Goal: Task Accomplishment & Management: Complete application form

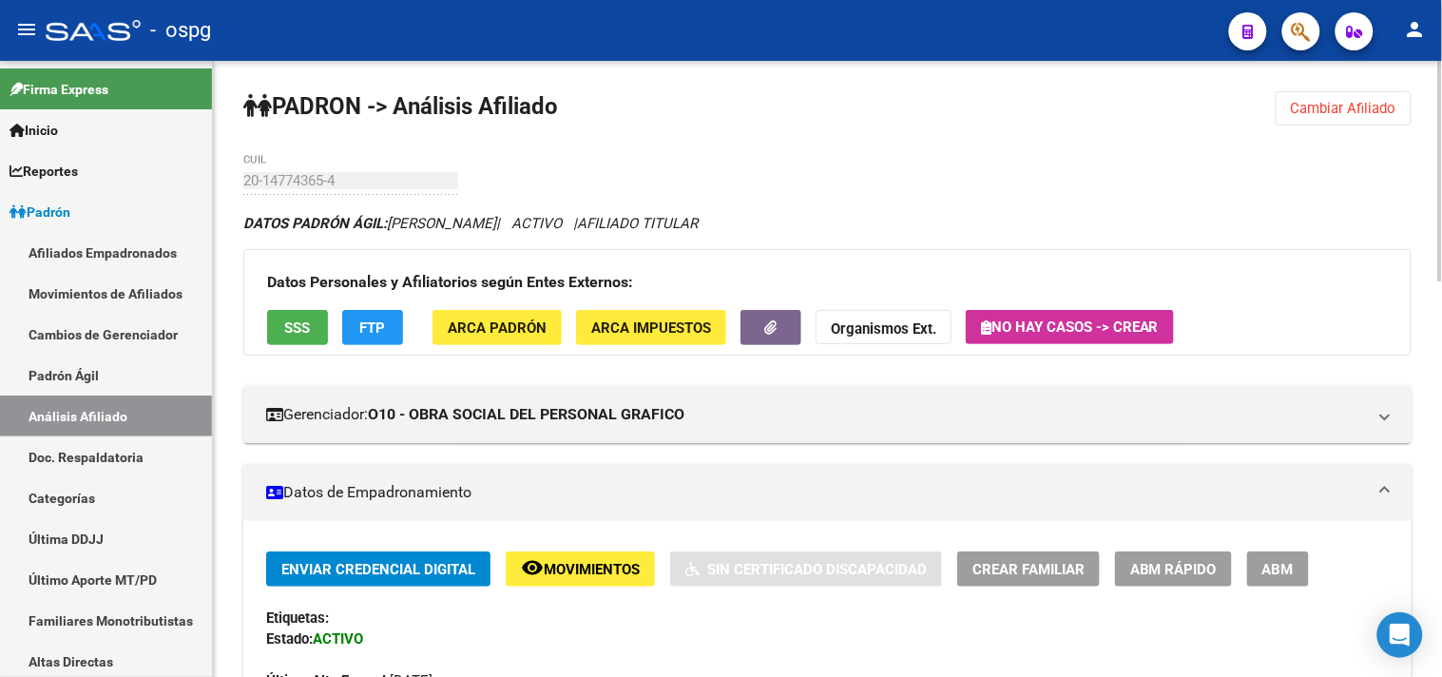
drag, startPoint x: 1323, startPoint y: 112, endPoint x: 1231, endPoint y: 109, distance: 92.3
click at [1323, 111] on span "Cambiar Afiliado" at bounding box center [1344, 108] width 106 height 17
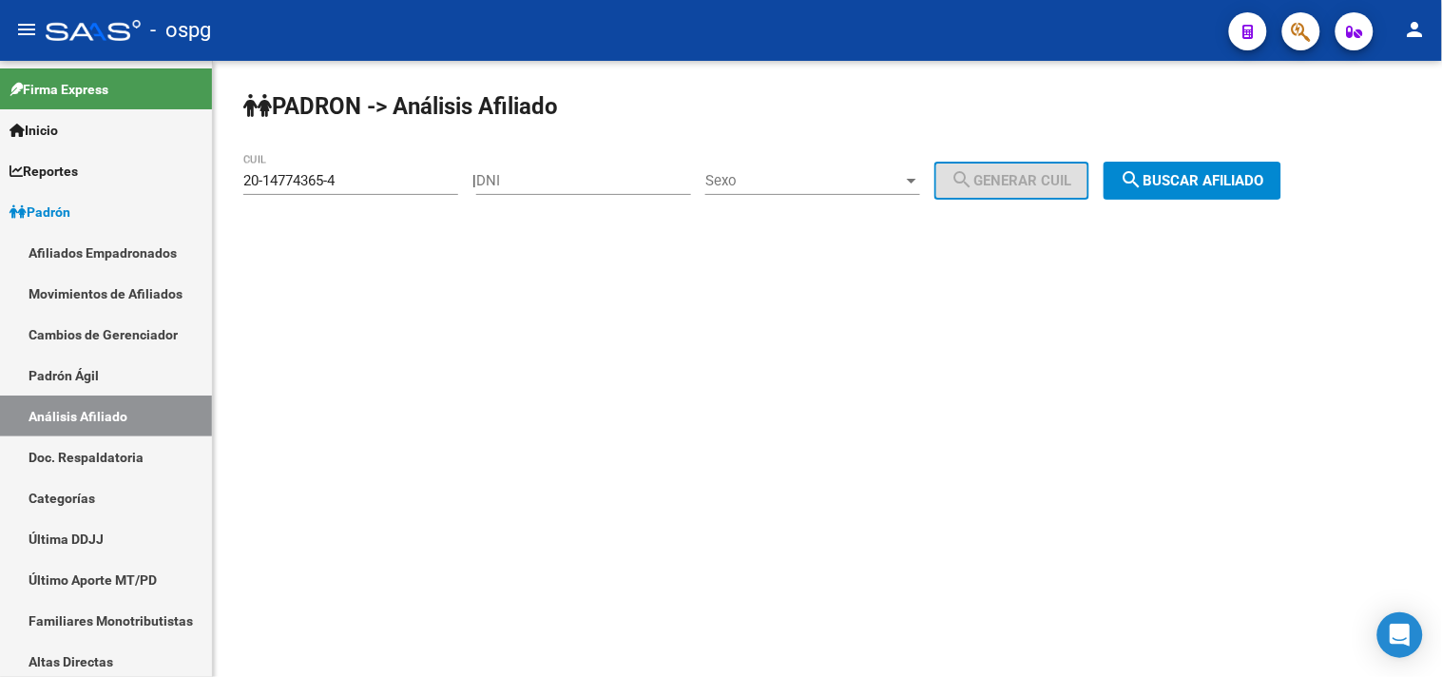
drag, startPoint x: 336, startPoint y: 196, endPoint x: 268, endPoint y: 200, distance: 67.6
click at [264, 200] on div "20-14774365-4 CUIL" at bounding box center [350, 183] width 215 height 59
drag, startPoint x: 337, startPoint y: 169, endPoint x: 260, endPoint y: 174, distance: 78.1
click at [260, 174] on div "20-14774365-4 CUIL" at bounding box center [350, 174] width 215 height 41
drag, startPoint x: 262, startPoint y: 181, endPoint x: 239, endPoint y: 182, distance: 23.8
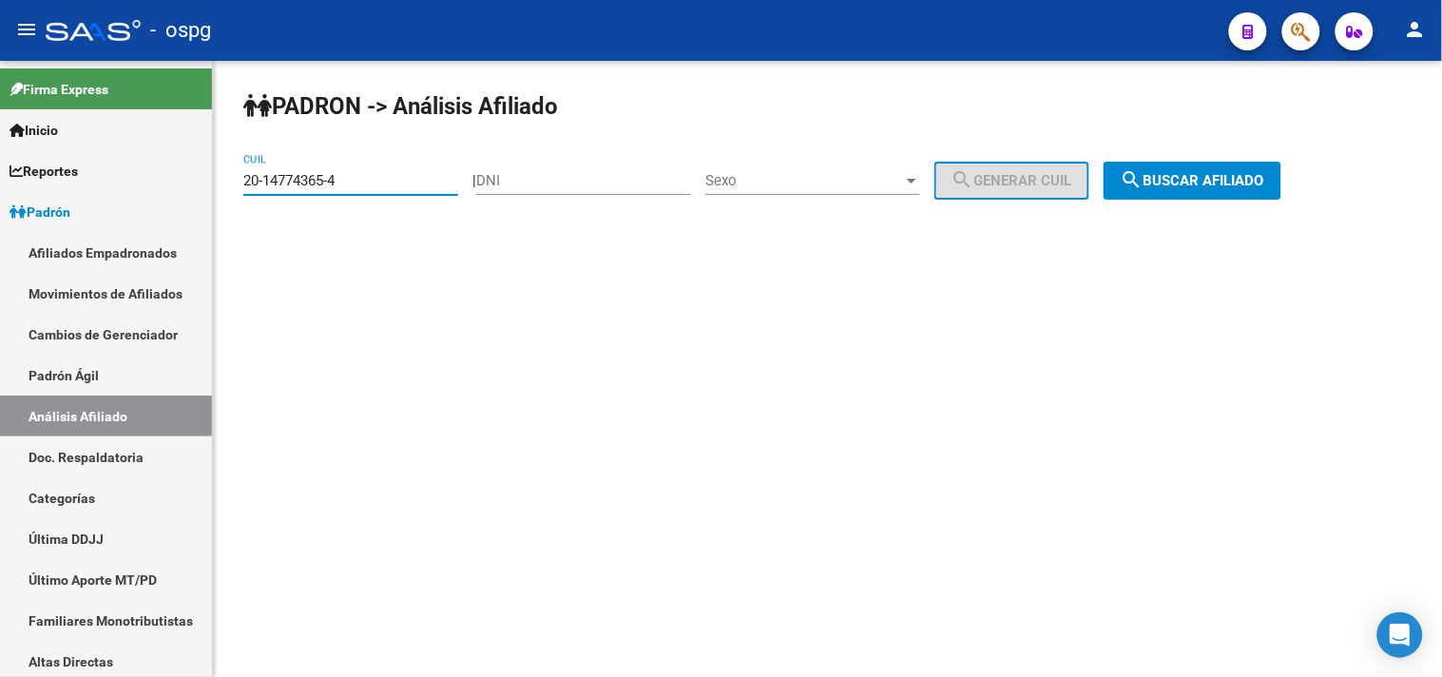
click at [241, 181] on div "PADRON -> Análisis Afiliado 20-14774365-4 CUIL | DNI Sexo Sexo search Generar C…" at bounding box center [827, 161] width 1229 height 200
type input "20-25839181-1"
click at [1245, 177] on span "search Buscar afiliado" at bounding box center [1193, 180] width 144 height 17
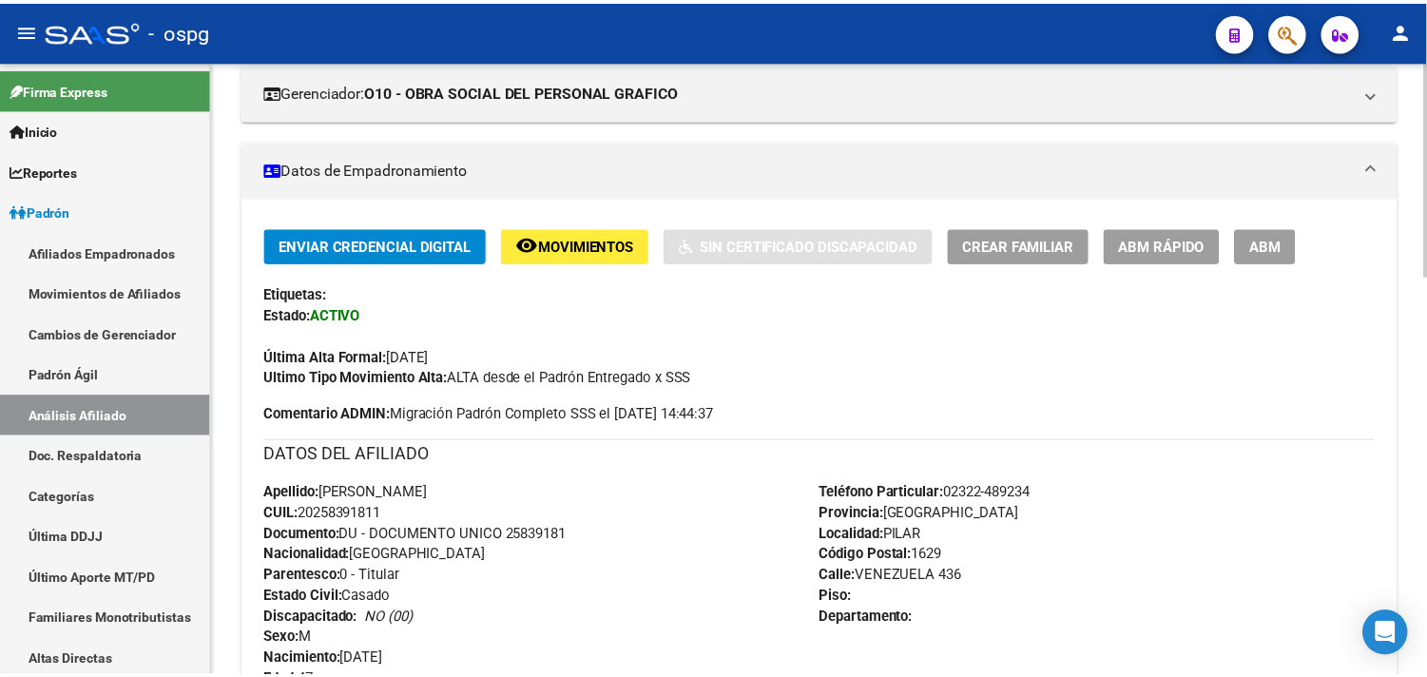
scroll to position [317, 0]
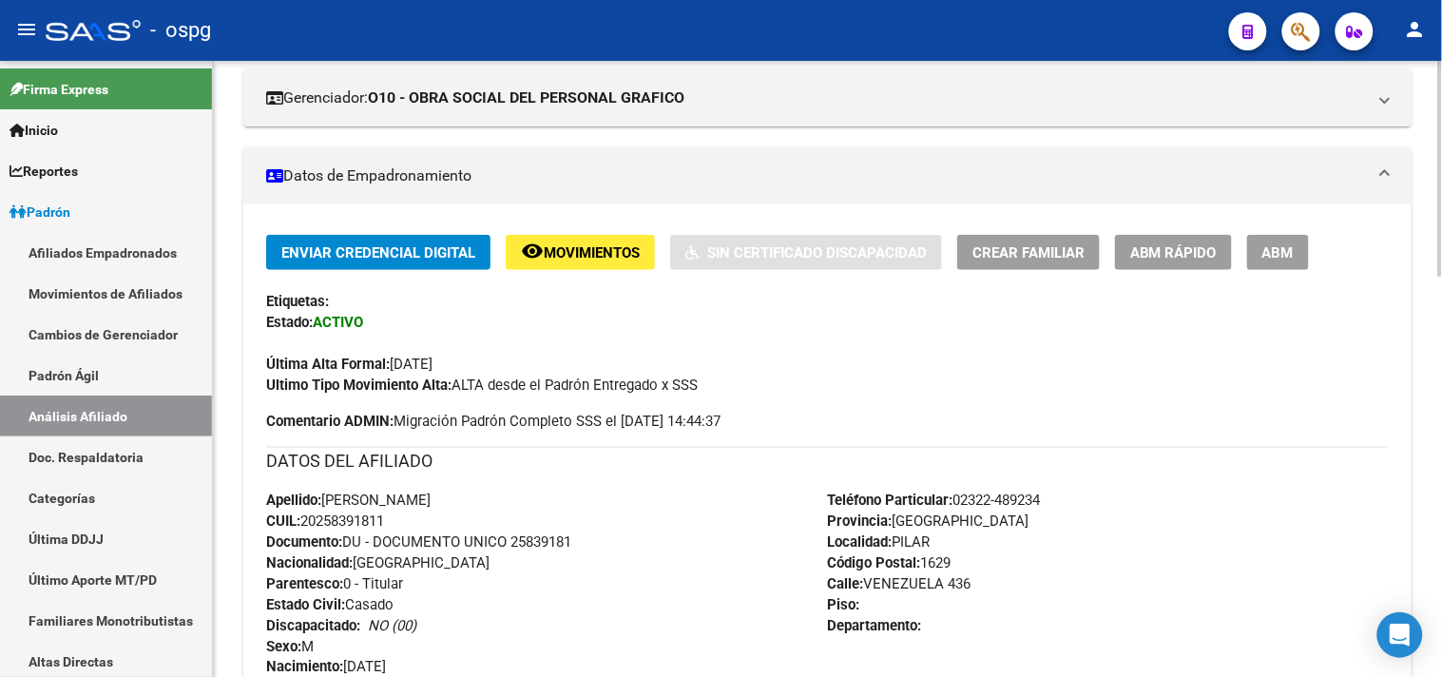
click at [1019, 271] on div "Enviar Credencial Digital remove_red_eye Movimientos Sin Certificado Discapacid…" at bounding box center [827, 315] width 1123 height 161
click at [1023, 255] on span "Crear Familiar" at bounding box center [1028, 252] width 112 height 17
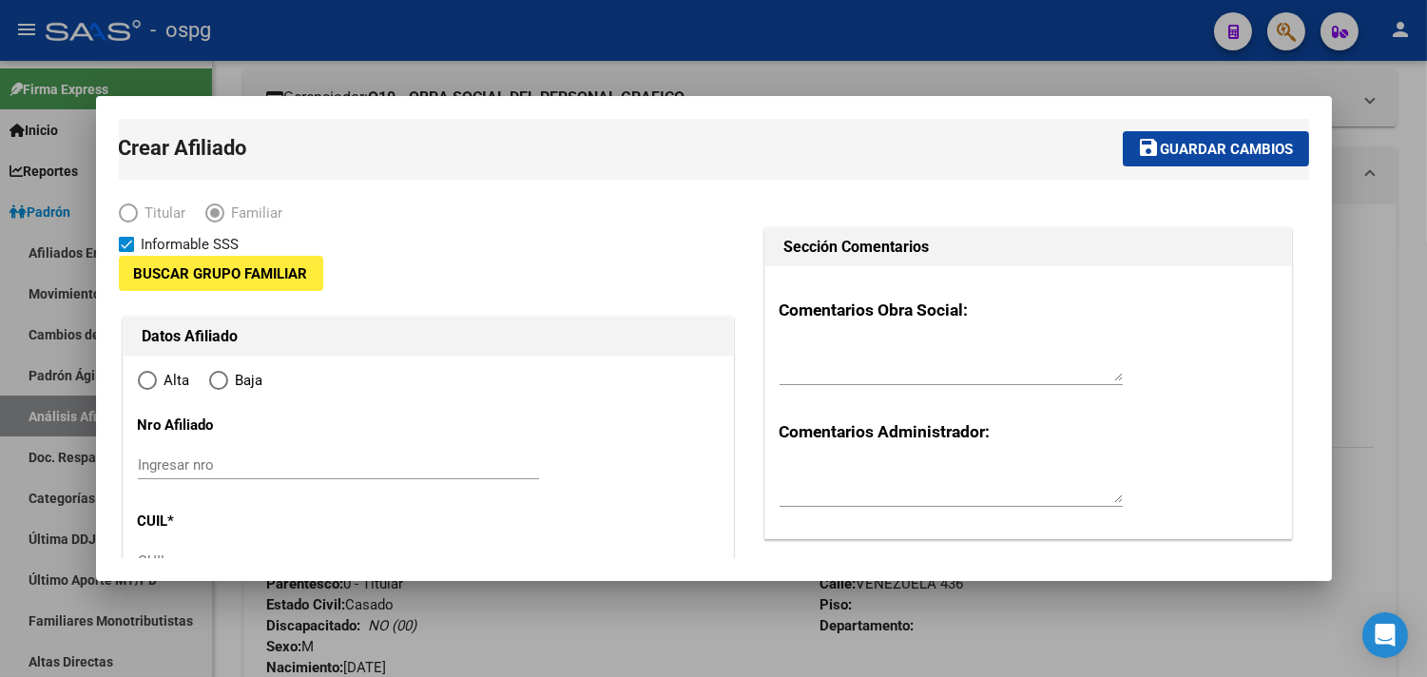
type input "30-50043961-7"
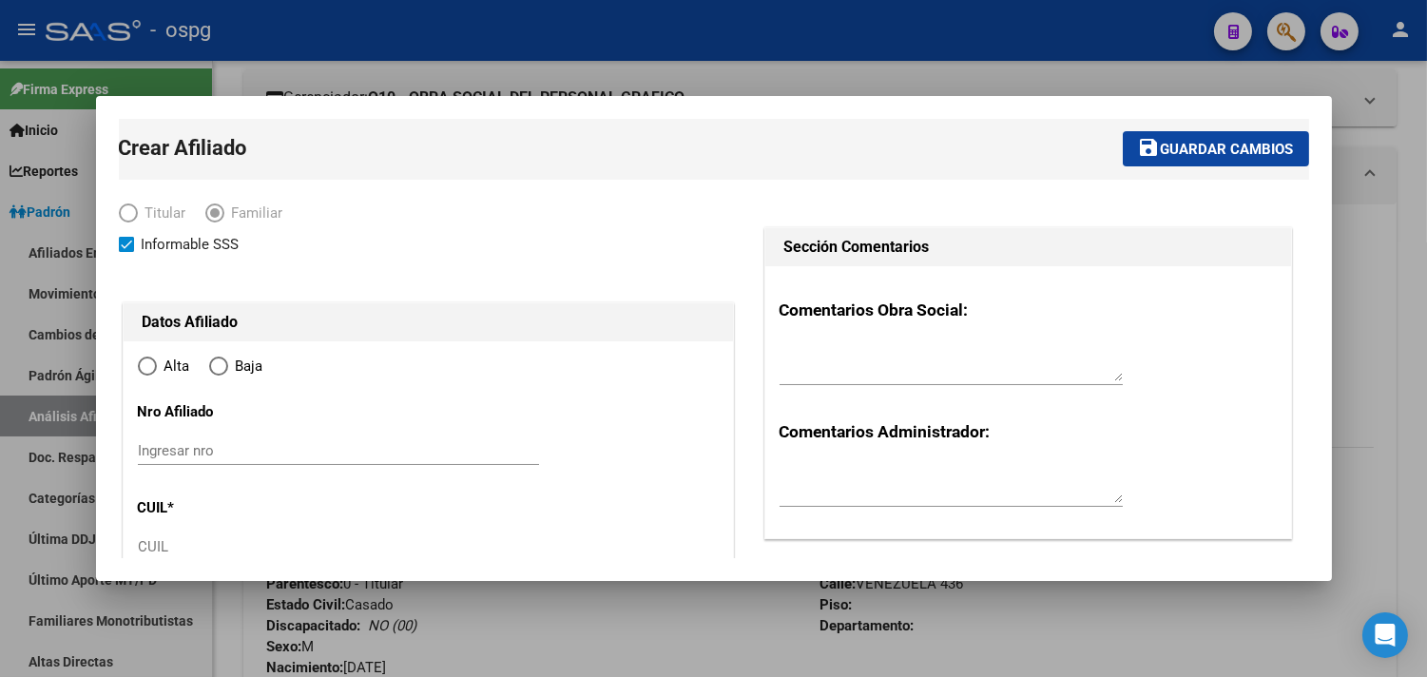
type input "PILAR"
type input "1629"
type input "[GEOGRAPHIC_DATA]"
type input "436"
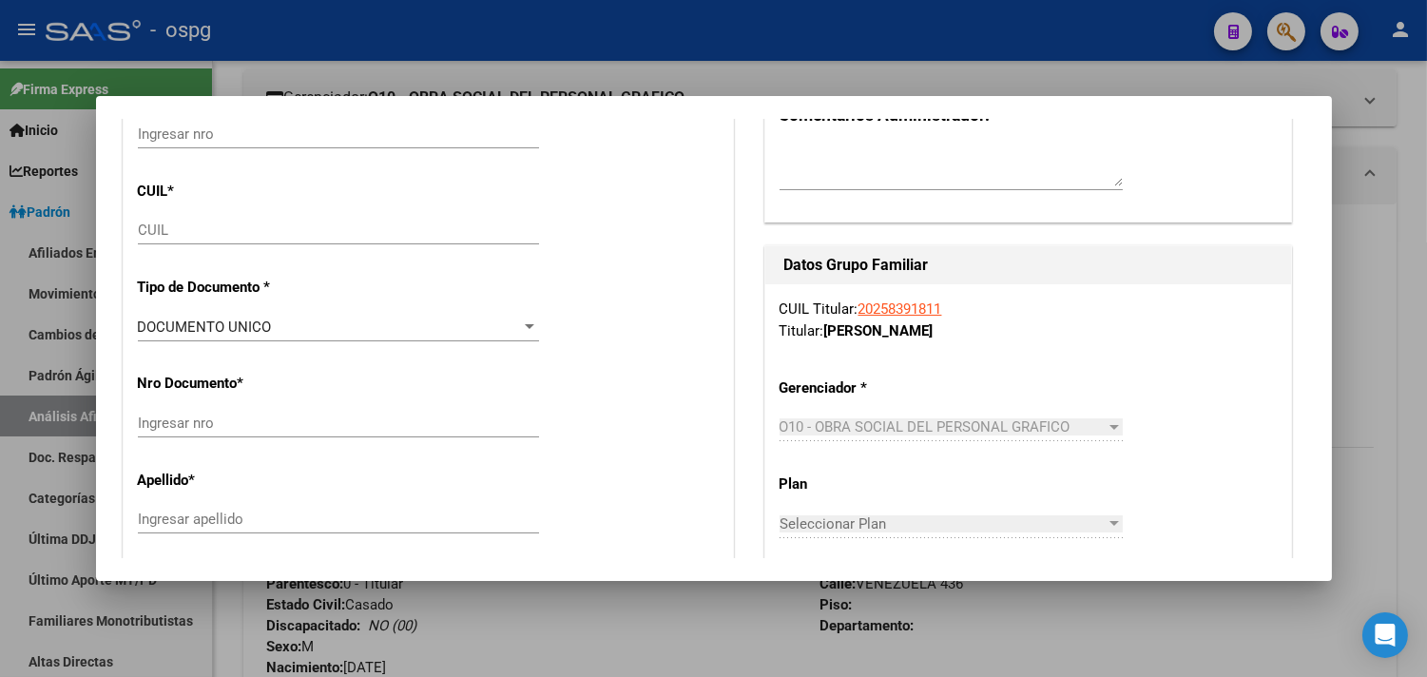
radio input "true"
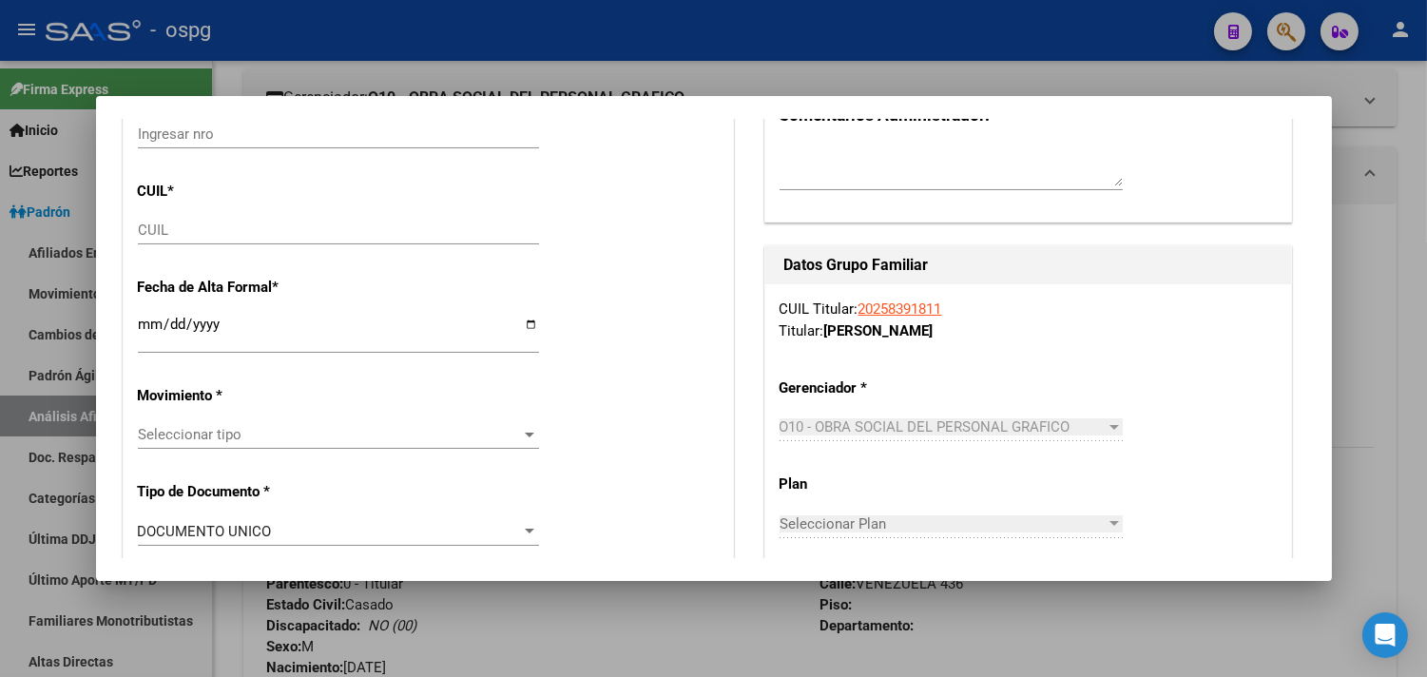
type input "30-50043961-7"
click at [164, 221] on div "CUIL" at bounding box center [338, 230] width 401 height 29
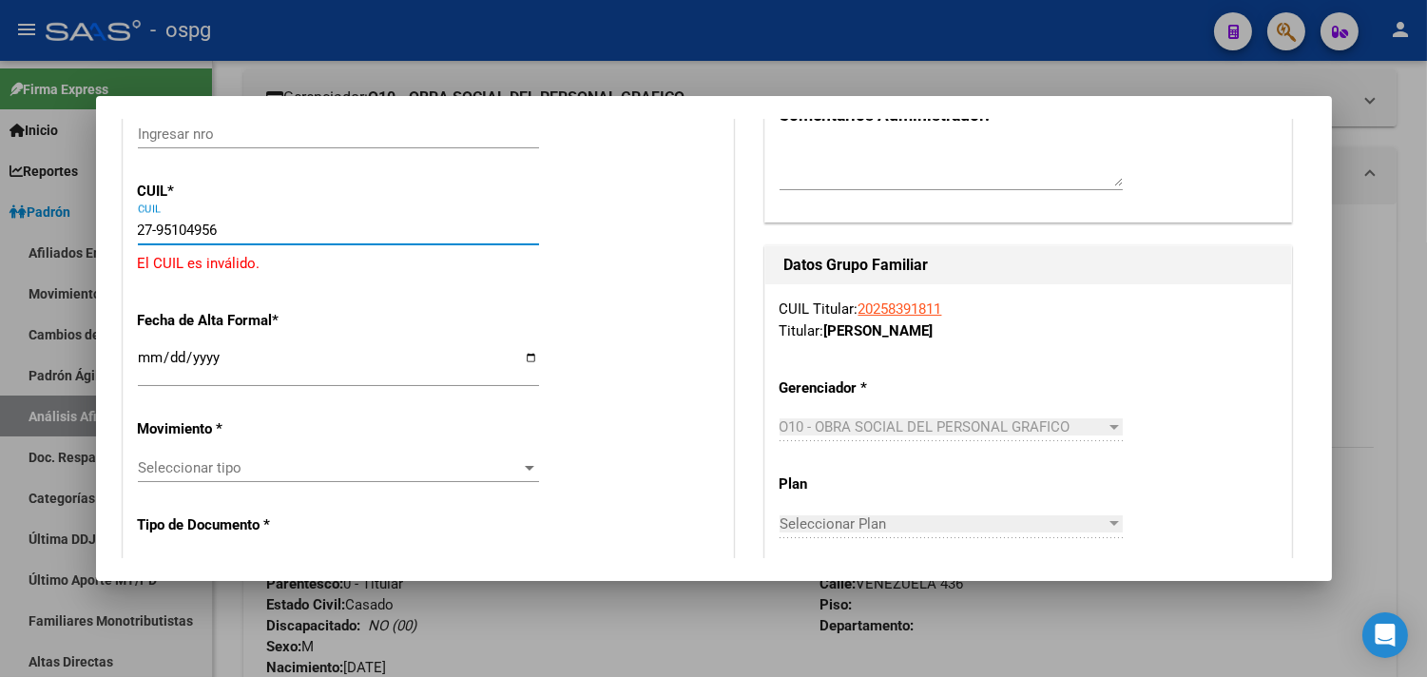
type input "27-95104956-0"
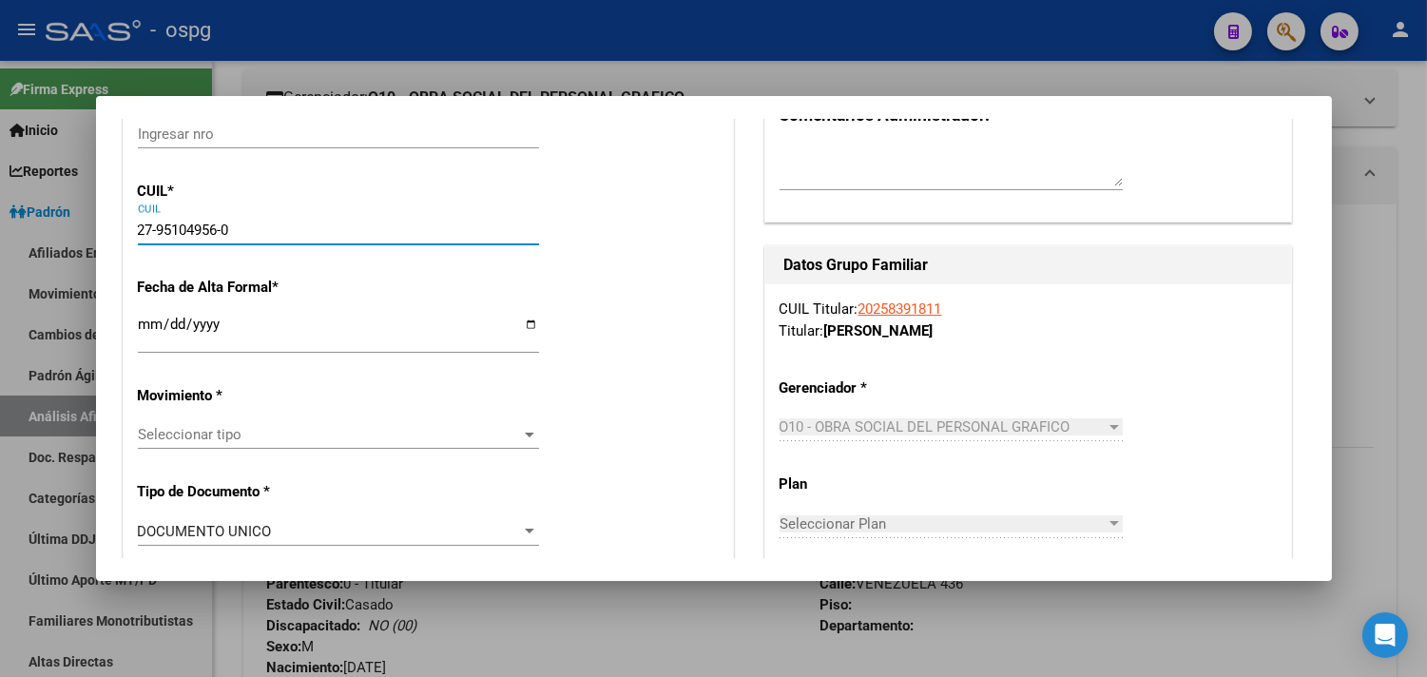
type input "95104956"
type input "DE LOS [PERSON_NAME]"
type input "[PERSON_NAME]"
type input "[DATE]"
type input "VILLA ASTOLFI"
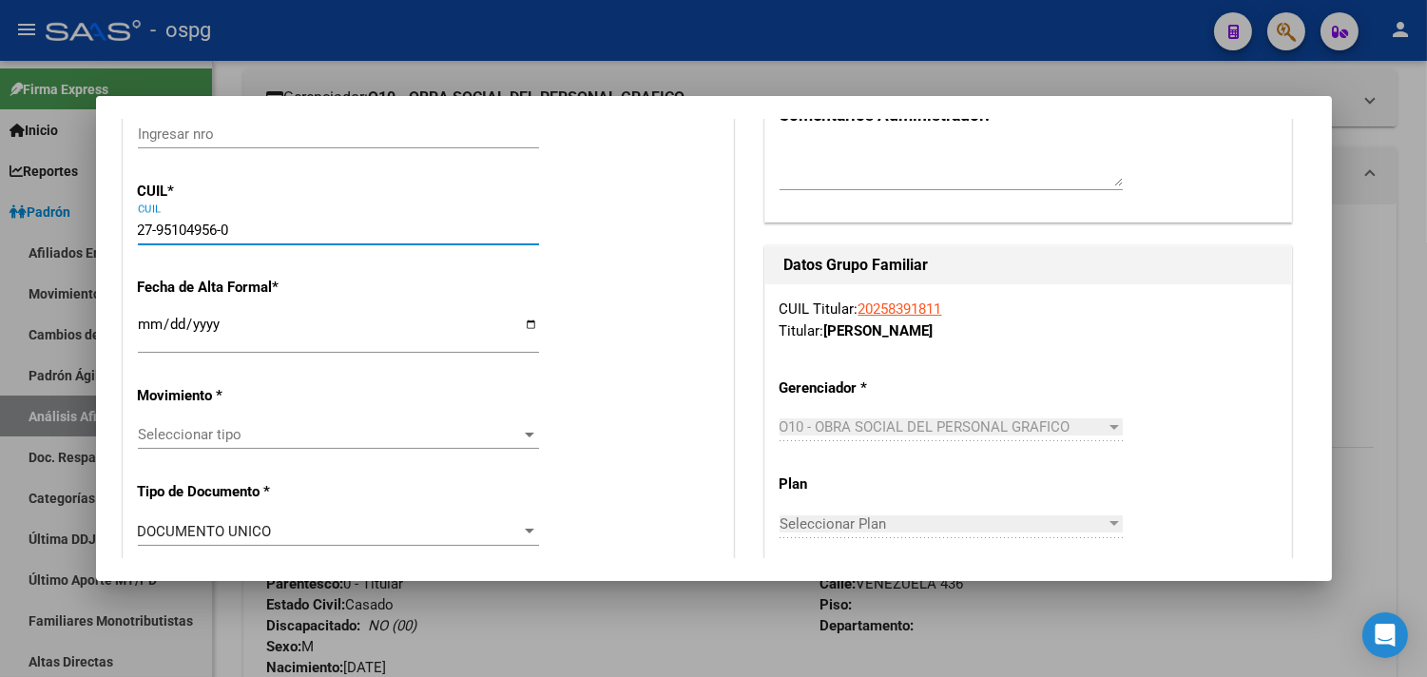
type input "1633"
type input "[PERSON_NAME]"
type input "2613"
type input "27-95104956-0"
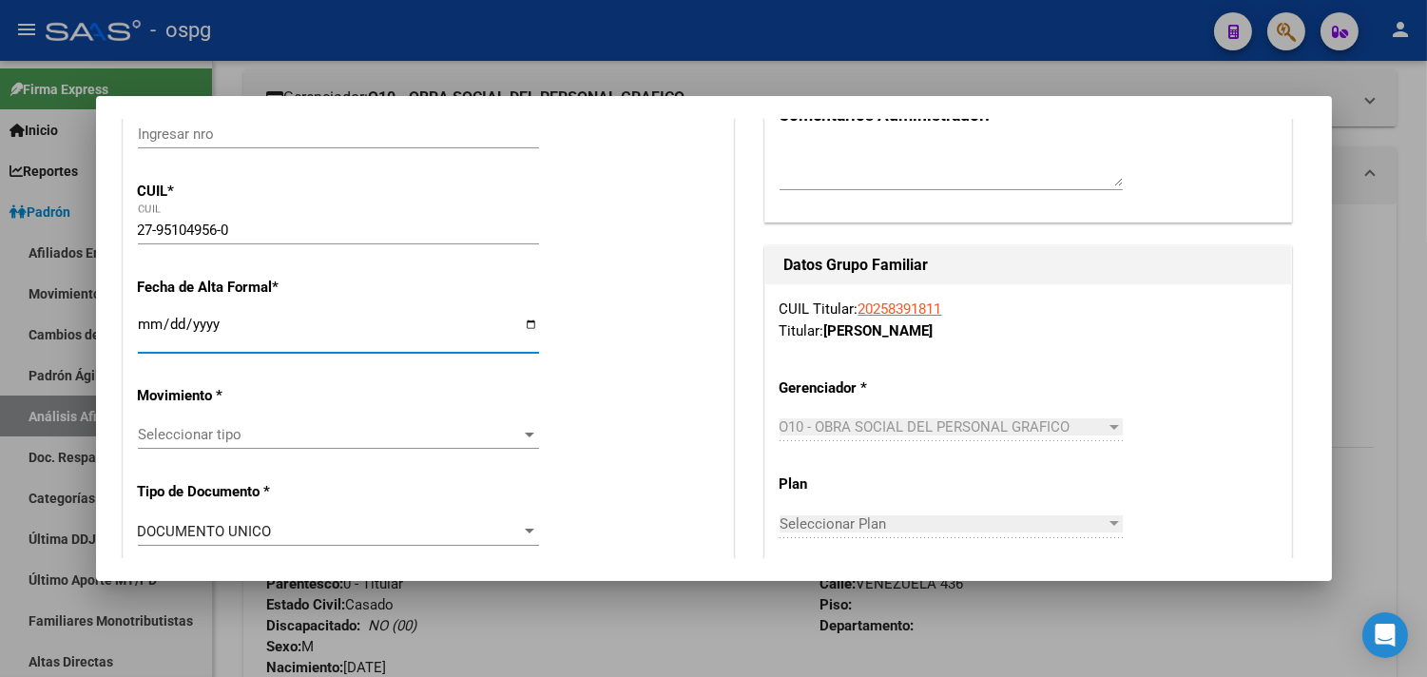
drag, startPoint x: 153, startPoint y: 320, endPoint x: 174, endPoint y: 335, distance: 25.3
click at [154, 323] on input "Ingresar fecha" at bounding box center [338, 332] width 401 height 30
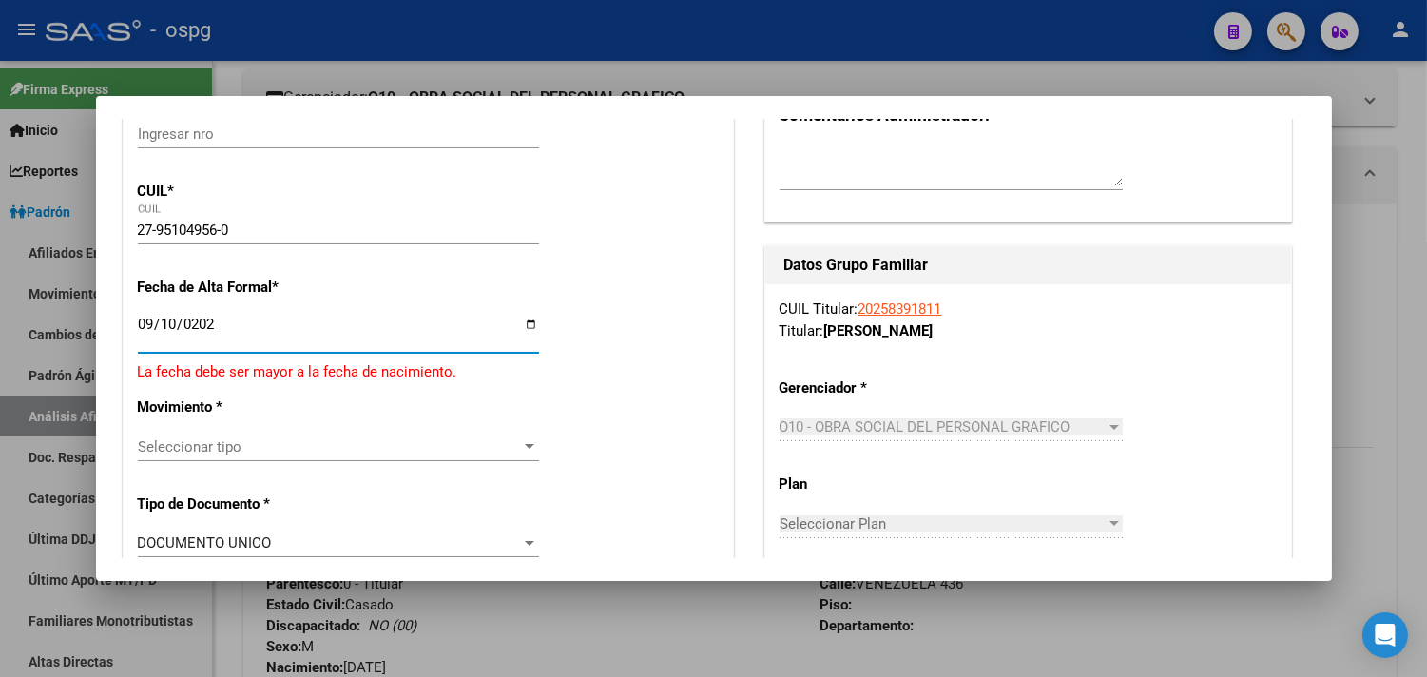
type input "[DATE]"
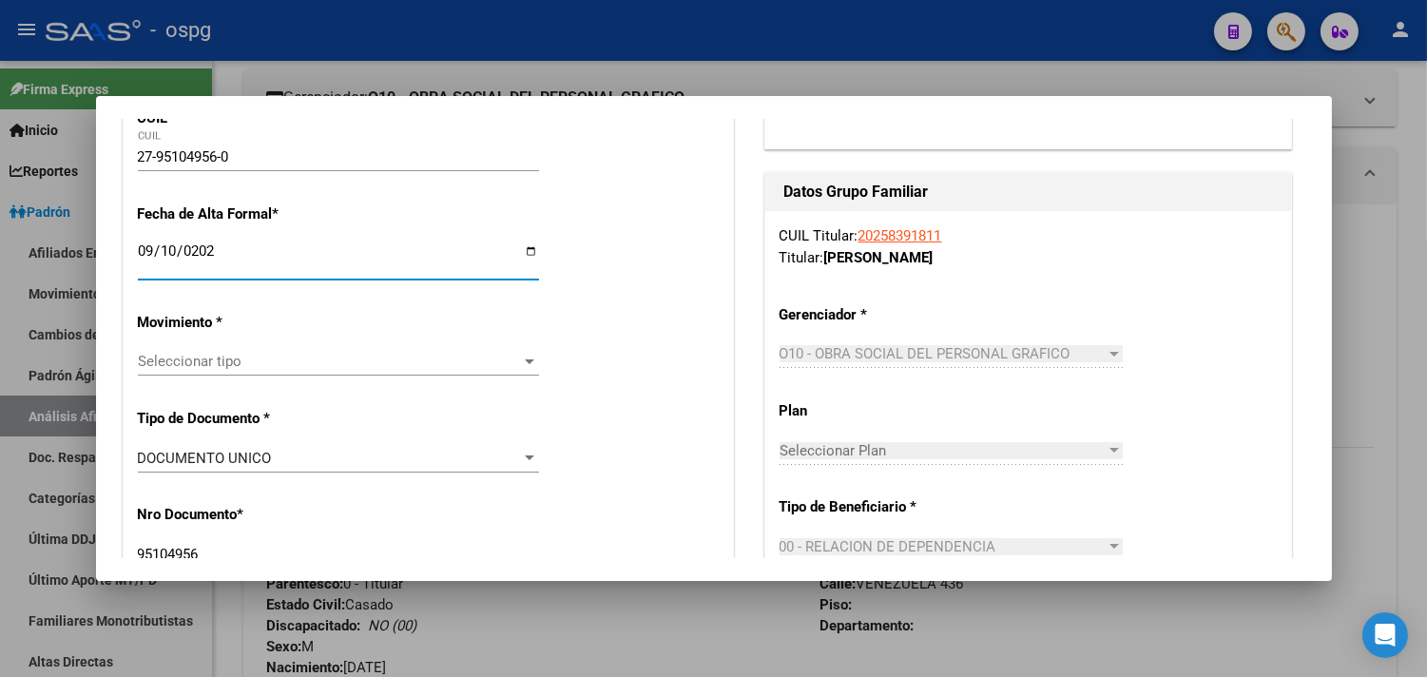
scroll to position [422, 0]
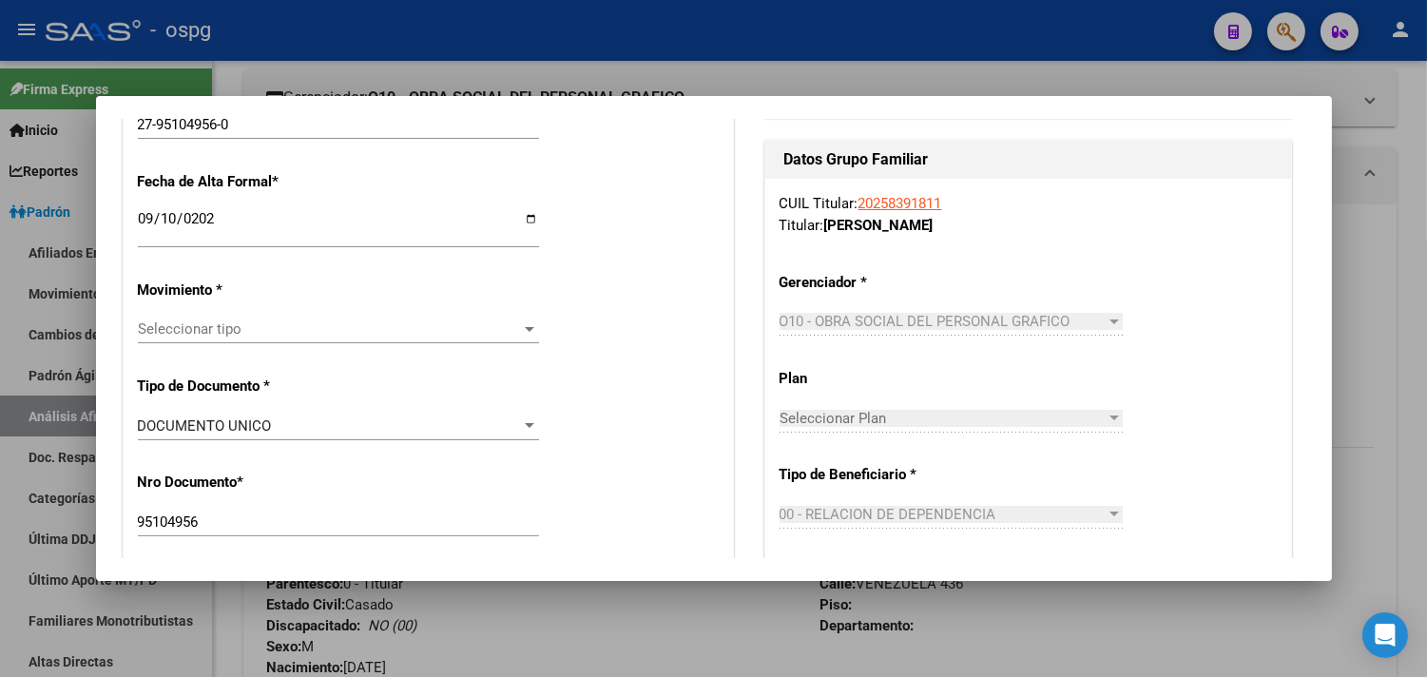
click at [182, 346] on div "Seleccionar tipo Seleccionar tipo" at bounding box center [338, 338] width 401 height 47
click at [190, 337] on div "Seleccionar tipo Seleccionar tipo" at bounding box center [338, 329] width 401 height 29
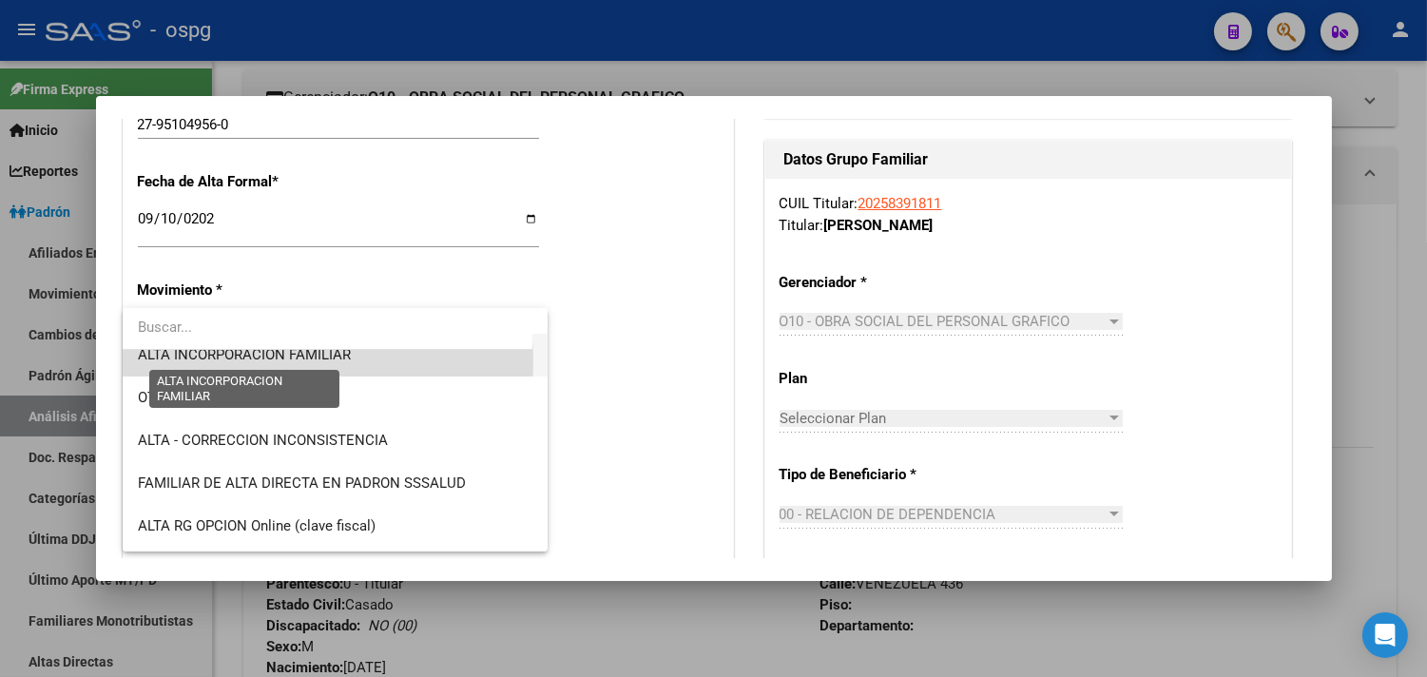
click at [288, 361] on span "ALTA INCORPORACION FAMILIAR" at bounding box center [244, 354] width 213 height 17
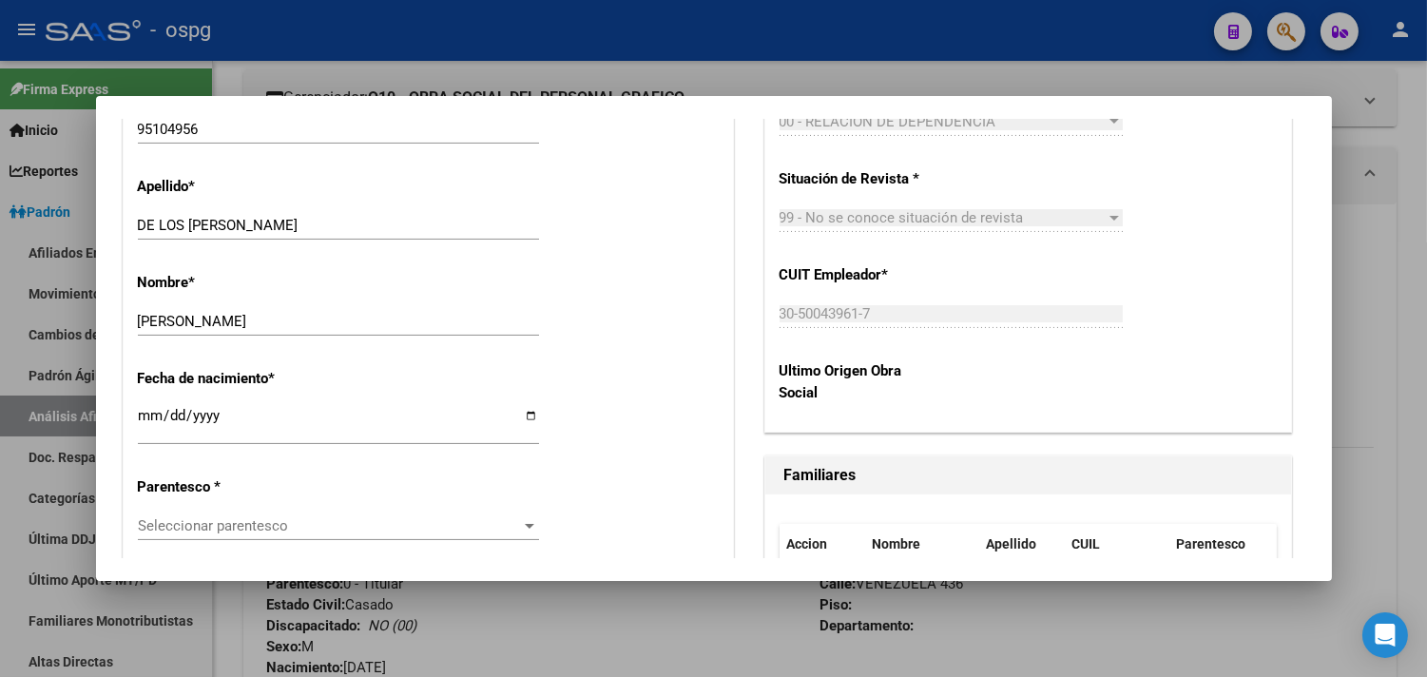
scroll to position [844, 0]
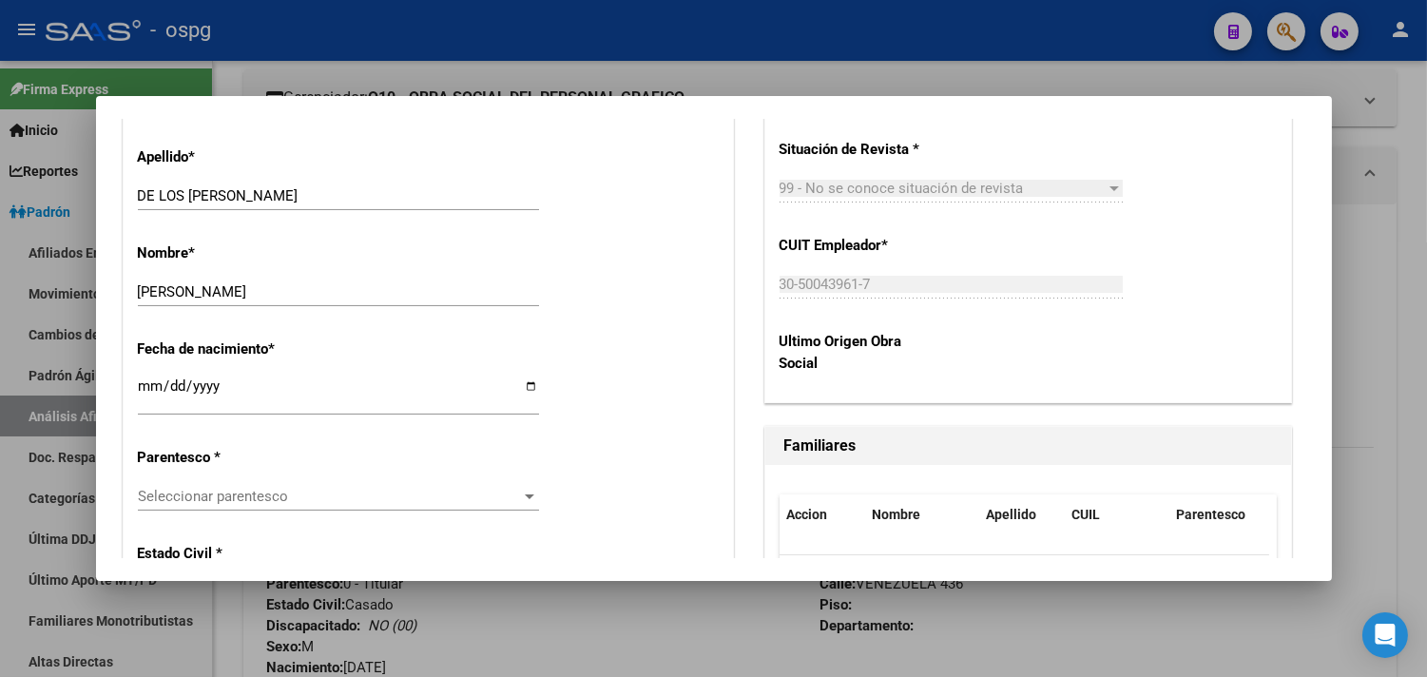
click at [188, 499] on span "Seleccionar parentesco" at bounding box center [330, 496] width 384 height 17
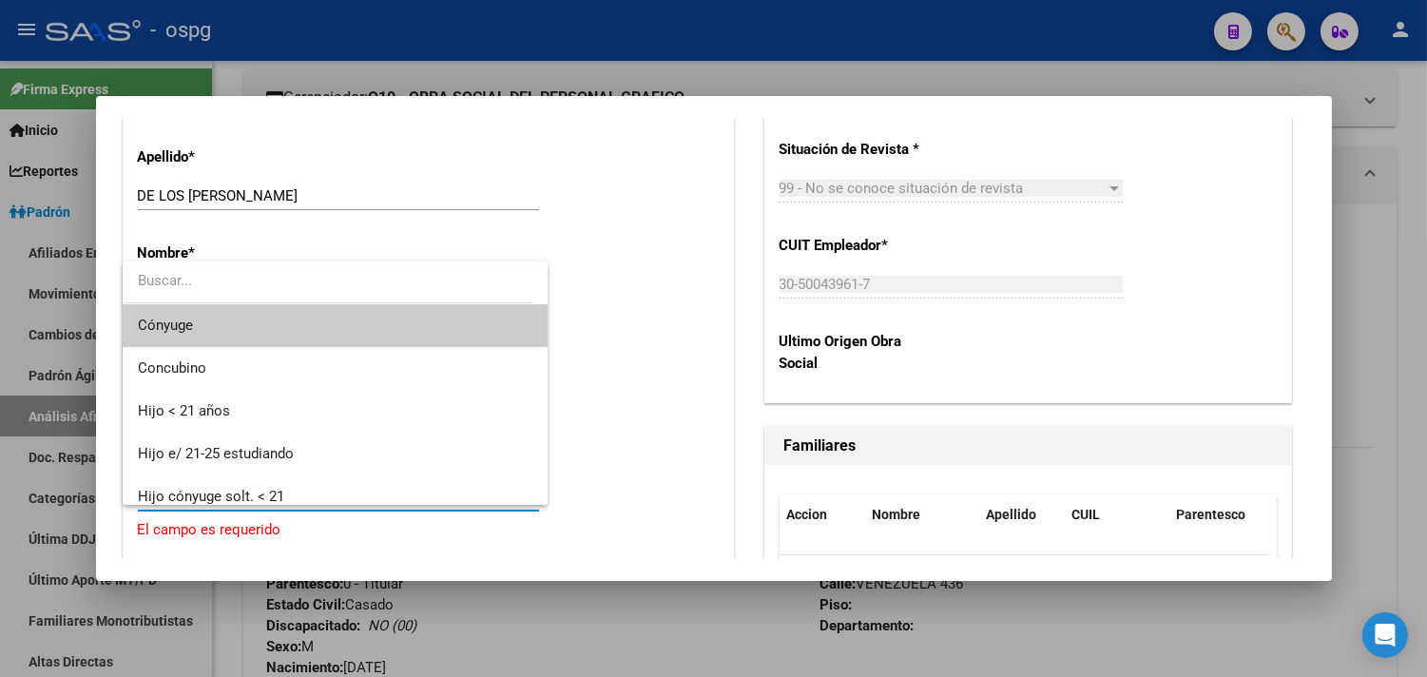
click at [202, 338] on span "Cónyuge" at bounding box center [335, 325] width 395 height 43
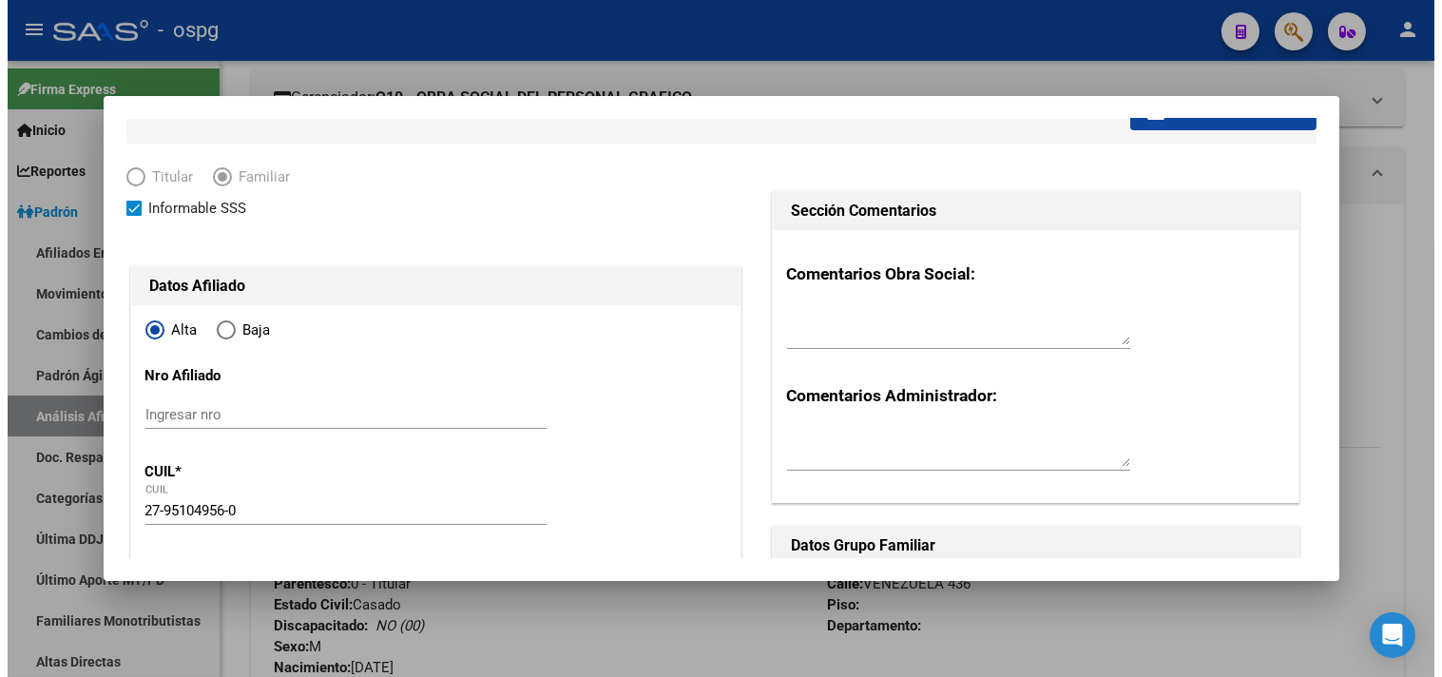
scroll to position [0, 0]
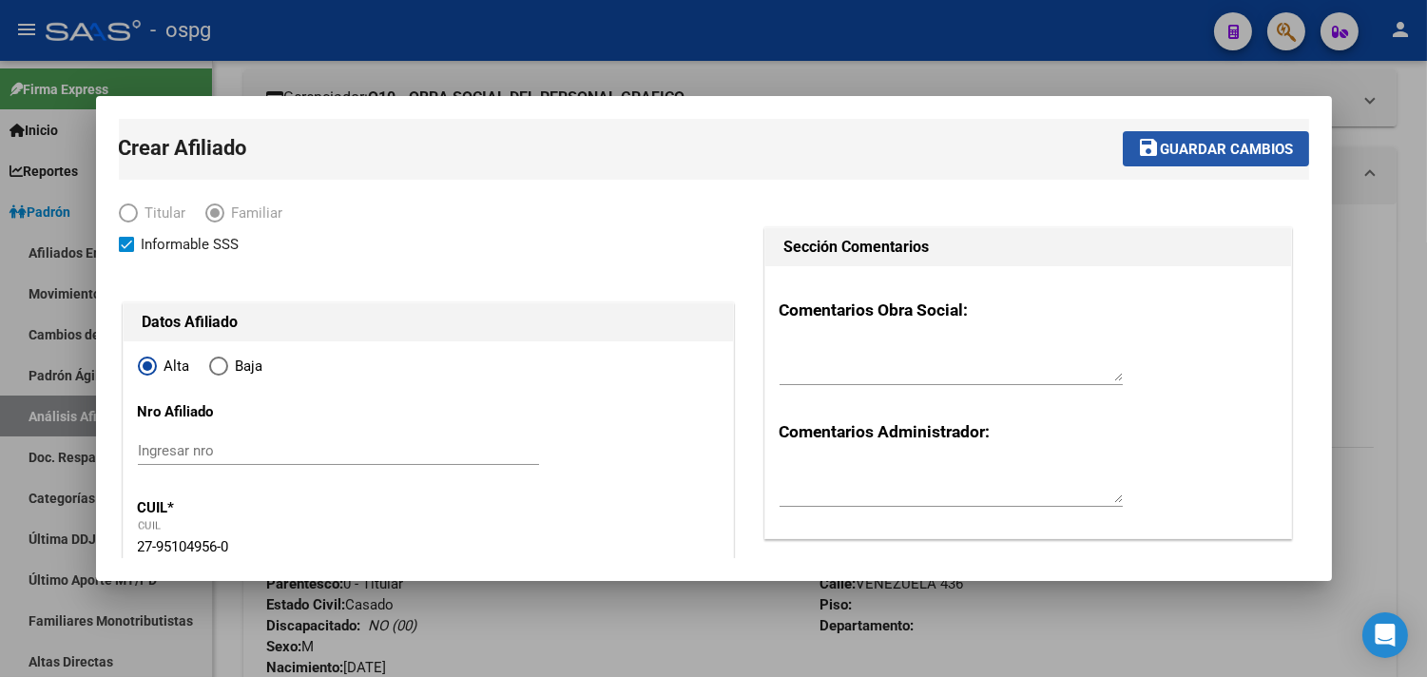
click at [1195, 145] on span "Guardar cambios" at bounding box center [1227, 149] width 133 height 17
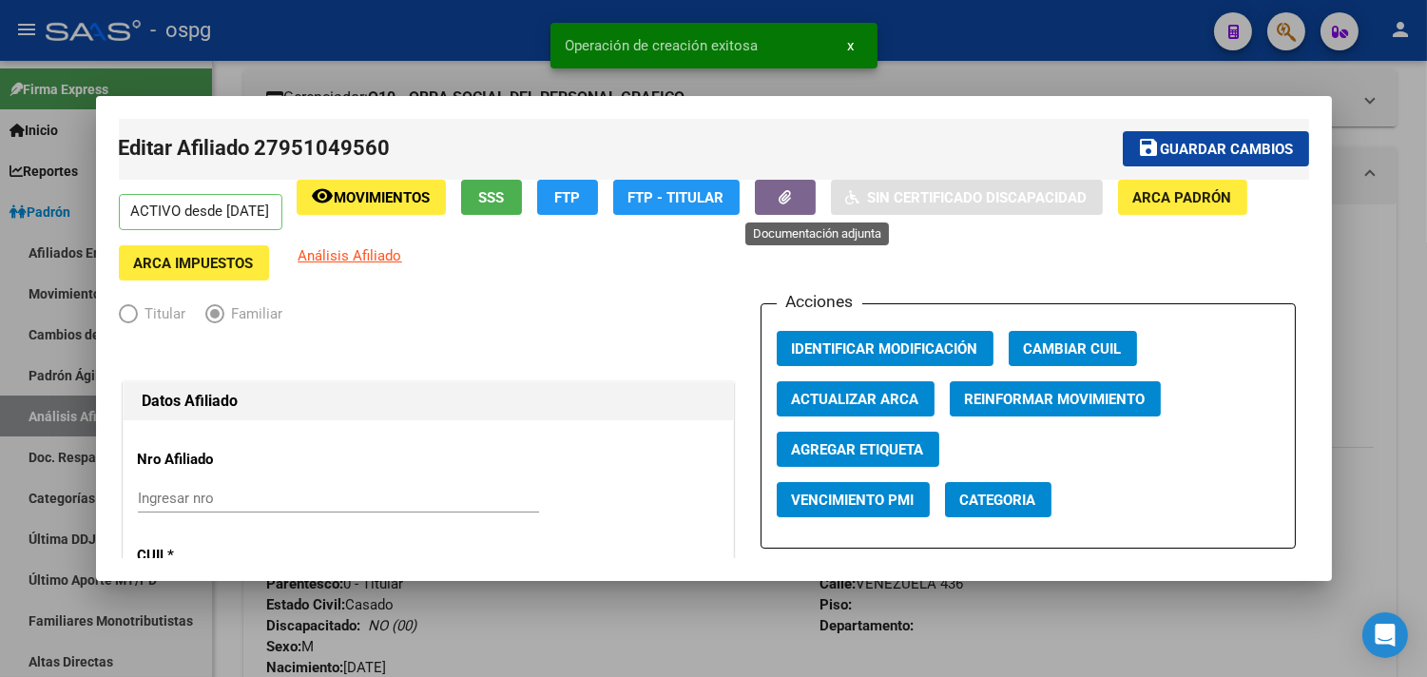
click at [803, 200] on button "button" at bounding box center [785, 197] width 61 height 35
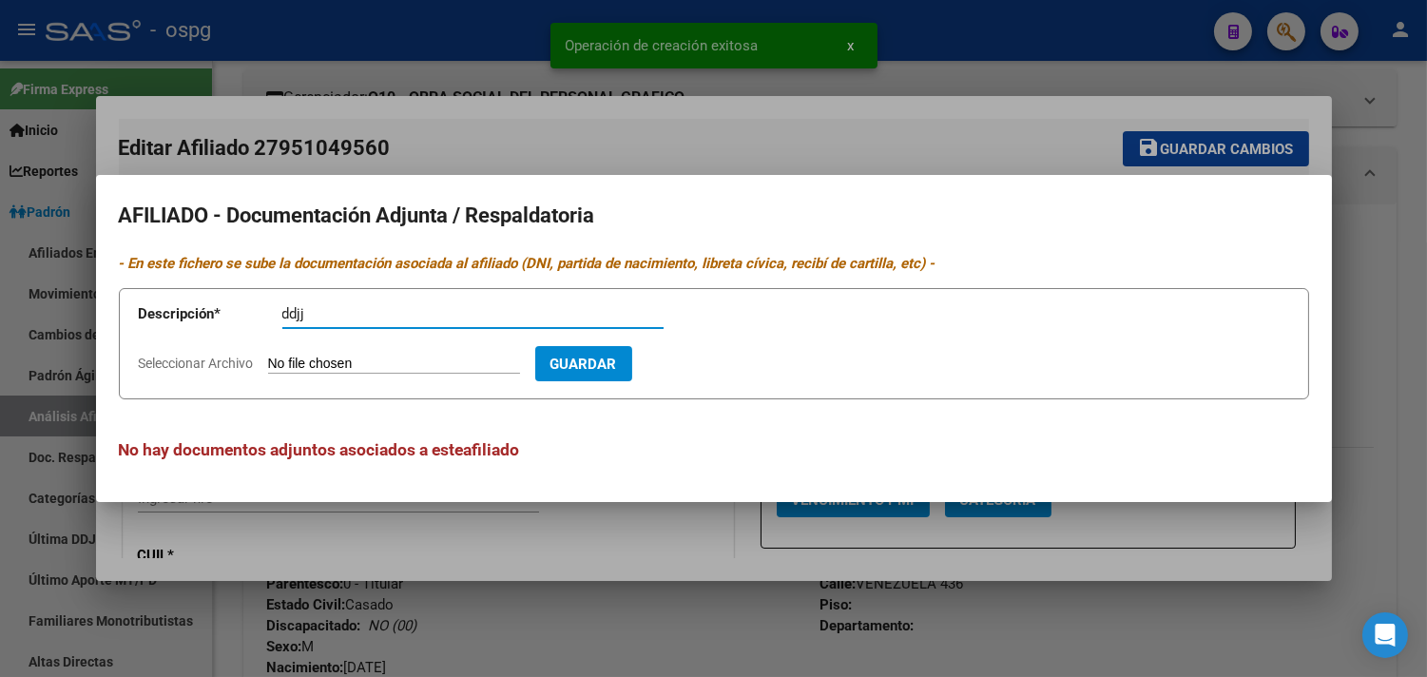
type input "ddjj"
click at [349, 356] on input "Seleccionar Archivo" at bounding box center [394, 365] width 252 height 18
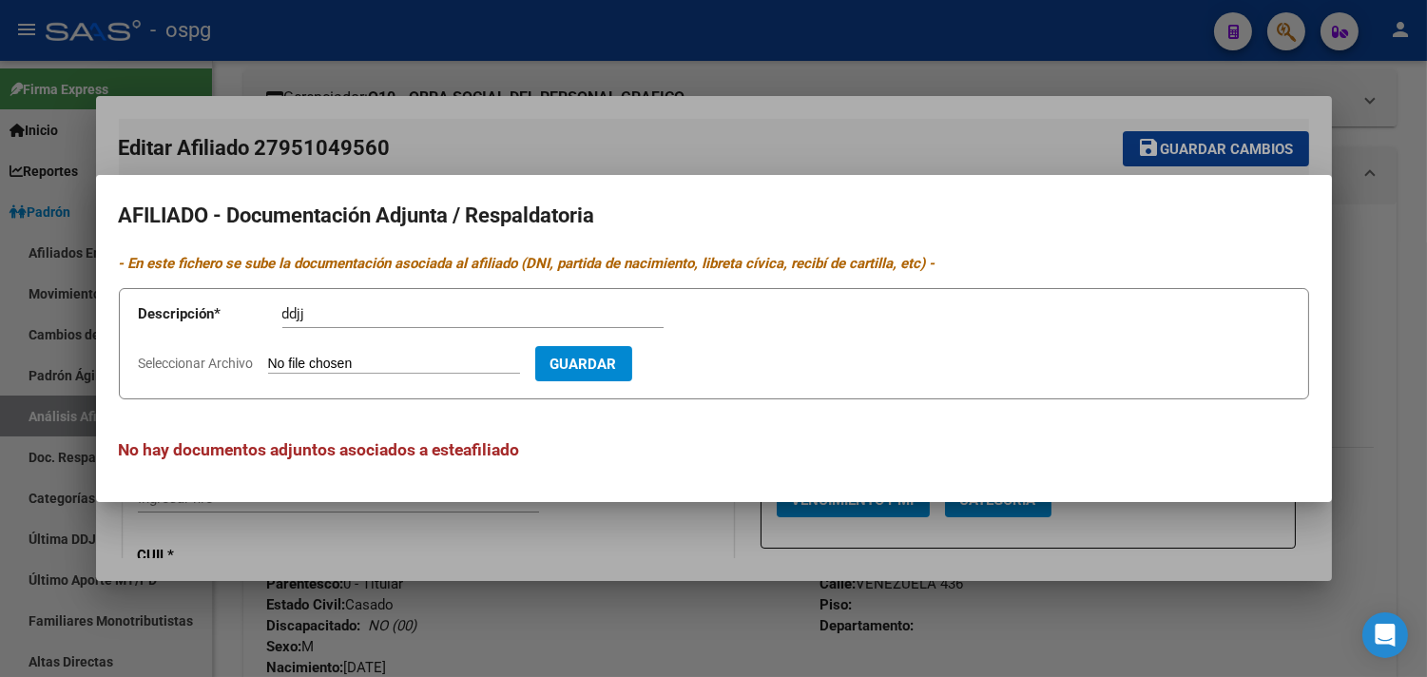
type input "C:\fakepath\ddjj [PERSON_NAME].jpg"
click at [727, 364] on span "Guardar" at bounding box center [694, 364] width 67 height 17
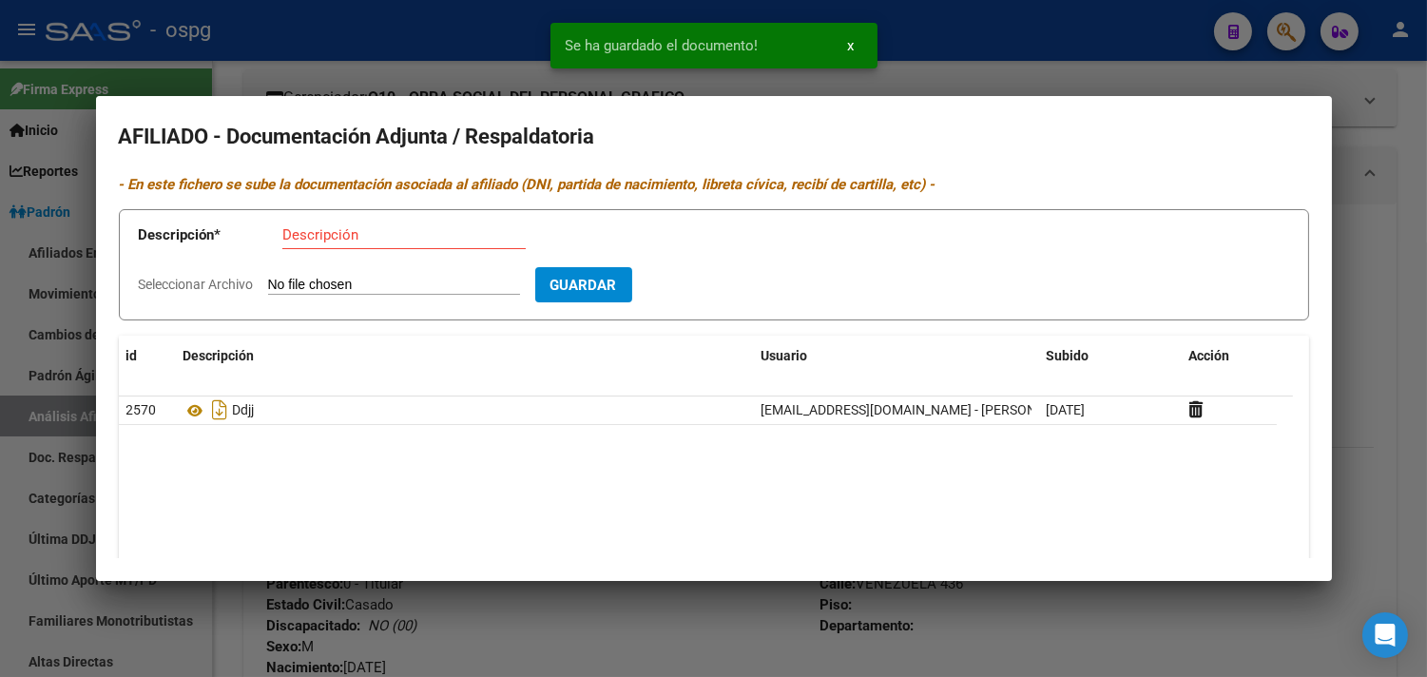
click at [306, 226] on input "Descripción" at bounding box center [403, 234] width 243 height 17
type input "anses"
click at [301, 277] on app-file-uploader "Seleccionar Archivo" at bounding box center [337, 284] width 396 height 17
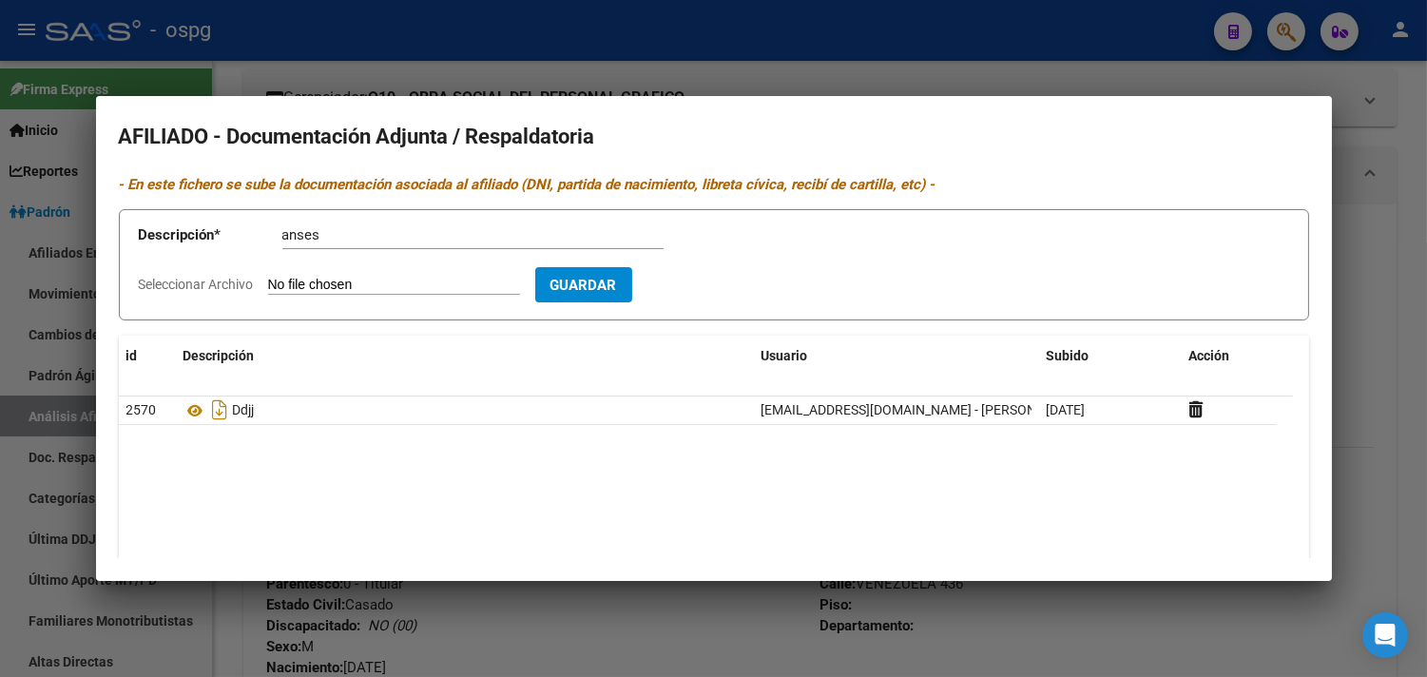
click at [293, 285] on input "Seleccionar Archivo" at bounding box center [394, 286] width 252 height 18
type input "C:\fakepath\CertificacionNegativajavier.pdf"
drag, startPoint x: 715, startPoint y: 288, endPoint x: 669, endPoint y: 283, distance: 45.9
click at [711, 288] on span "Guardar" at bounding box center [694, 285] width 67 height 17
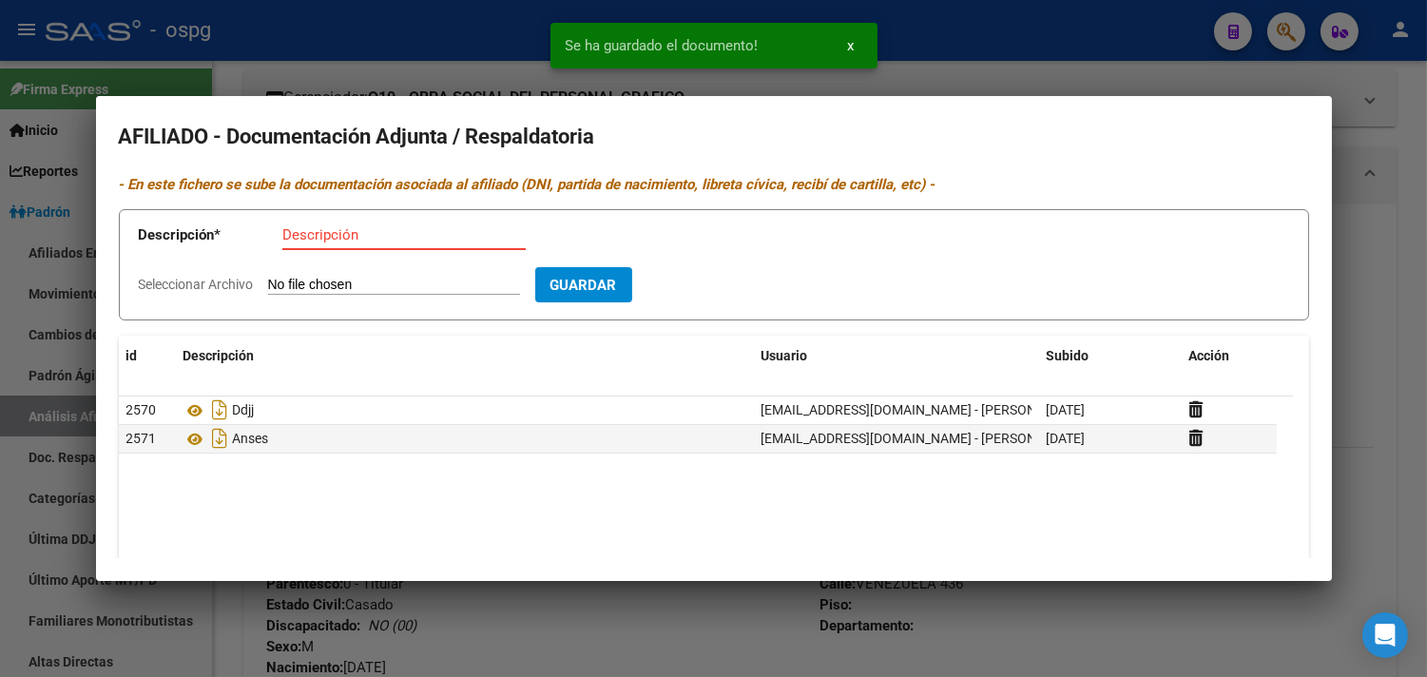
click at [293, 235] on input "Descripción" at bounding box center [403, 234] width 243 height 17
type input "dni f"
click at [328, 288] on input "Seleccionar Archivo" at bounding box center [394, 286] width 252 height 18
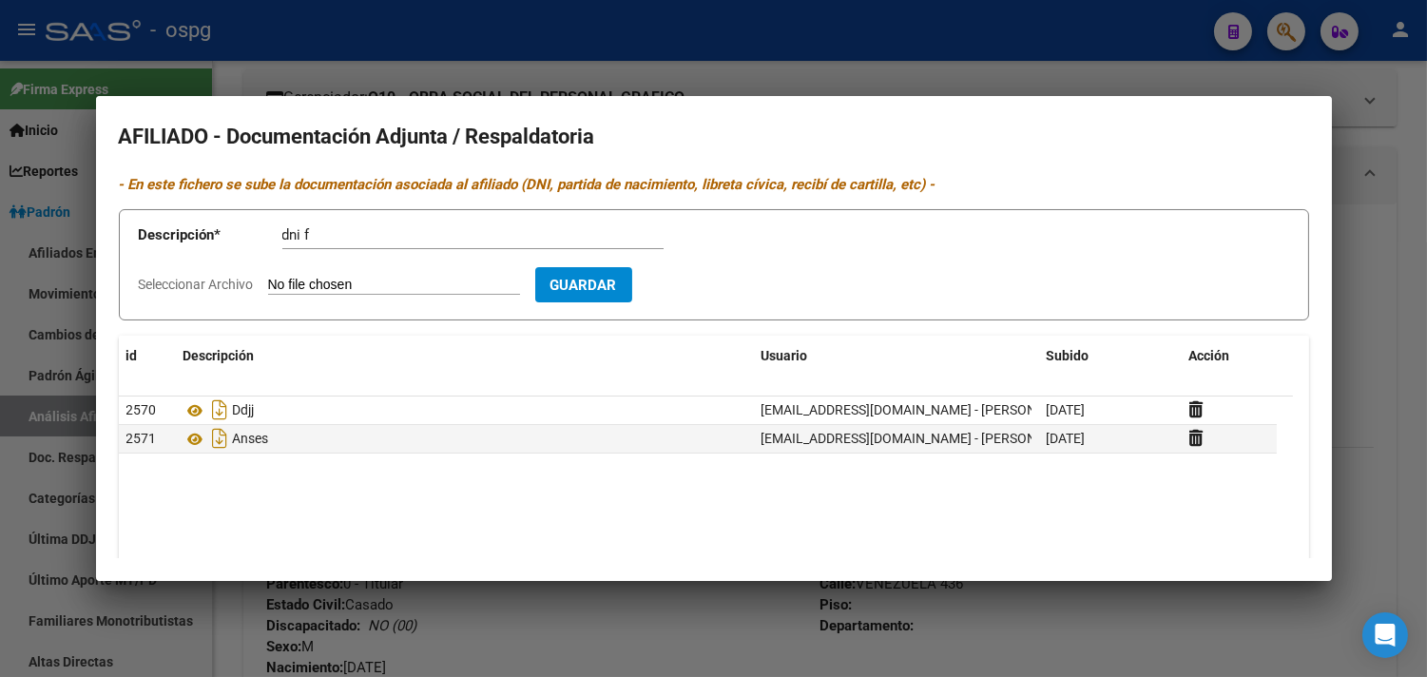
type input "C:\fakepath\dni j f.jpg"
click at [716, 287] on span "Guardar" at bounding box center [694, 285] width 67 height 17
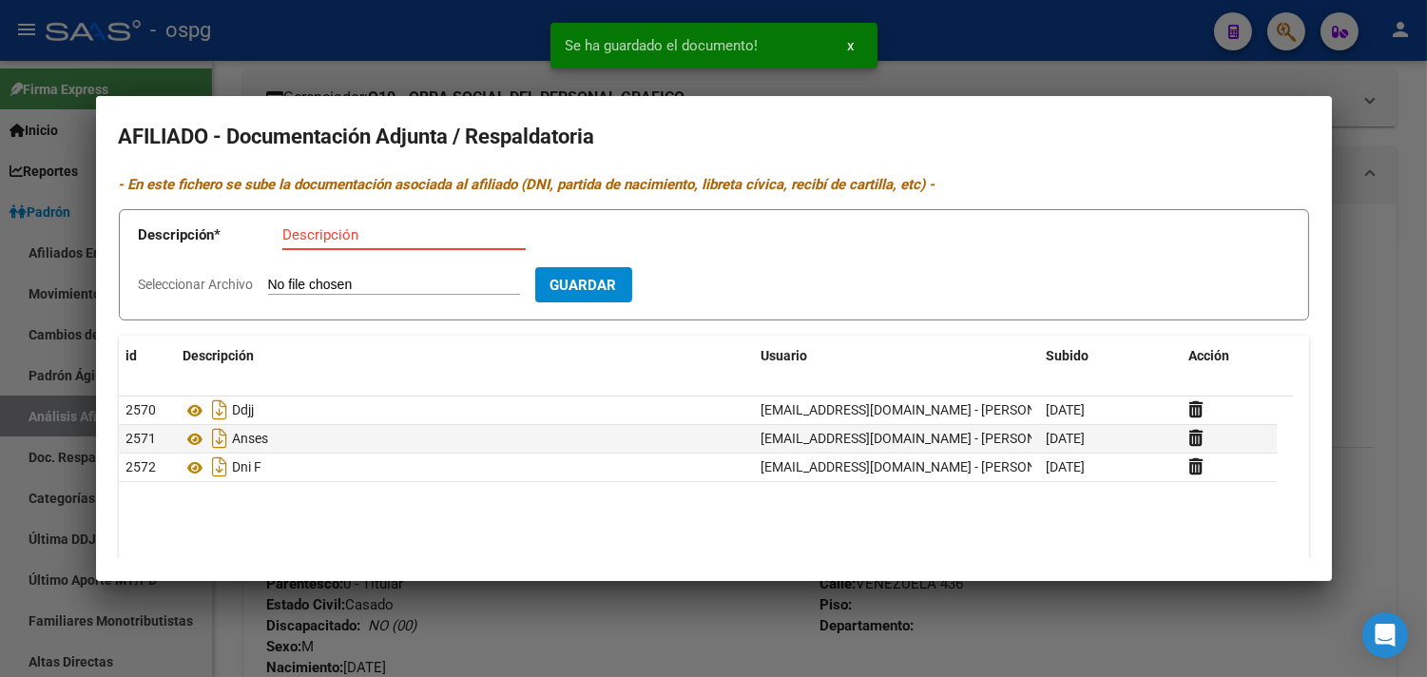
click at [298, 231] on input "Descripción" at bounding box center [403, 234] width 243 height 17
type input "dnid"
click at [315, 280] on input "Seleccionar Archivo" at bounding box center [394, 286] width 252 height 18
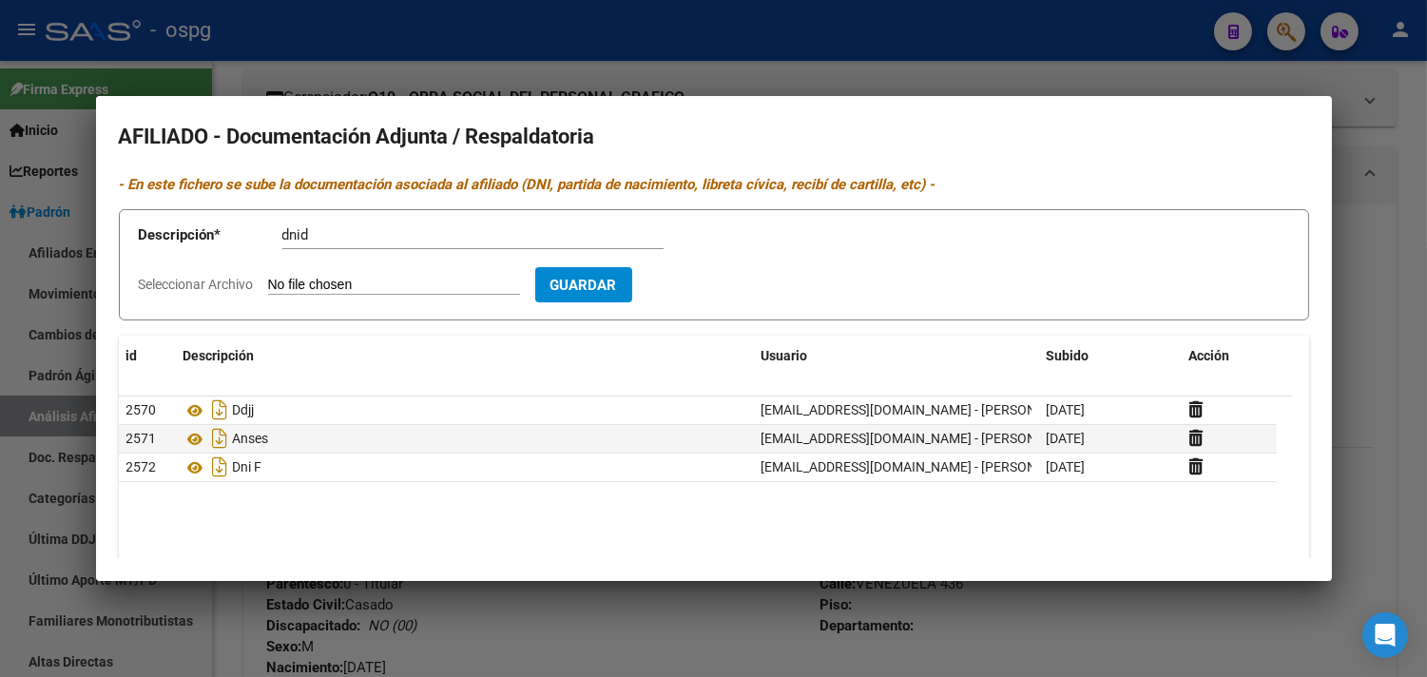
type input "C:\fakepath\dni jd.jpg"
drag, startPoint x: 725, startPoint y: 299, endPoint x: 705, endPoint y: 289, distance: 22.5
click at [723, 298] on button "Guardar" at bounding box center [693, 284] width 97 height 35
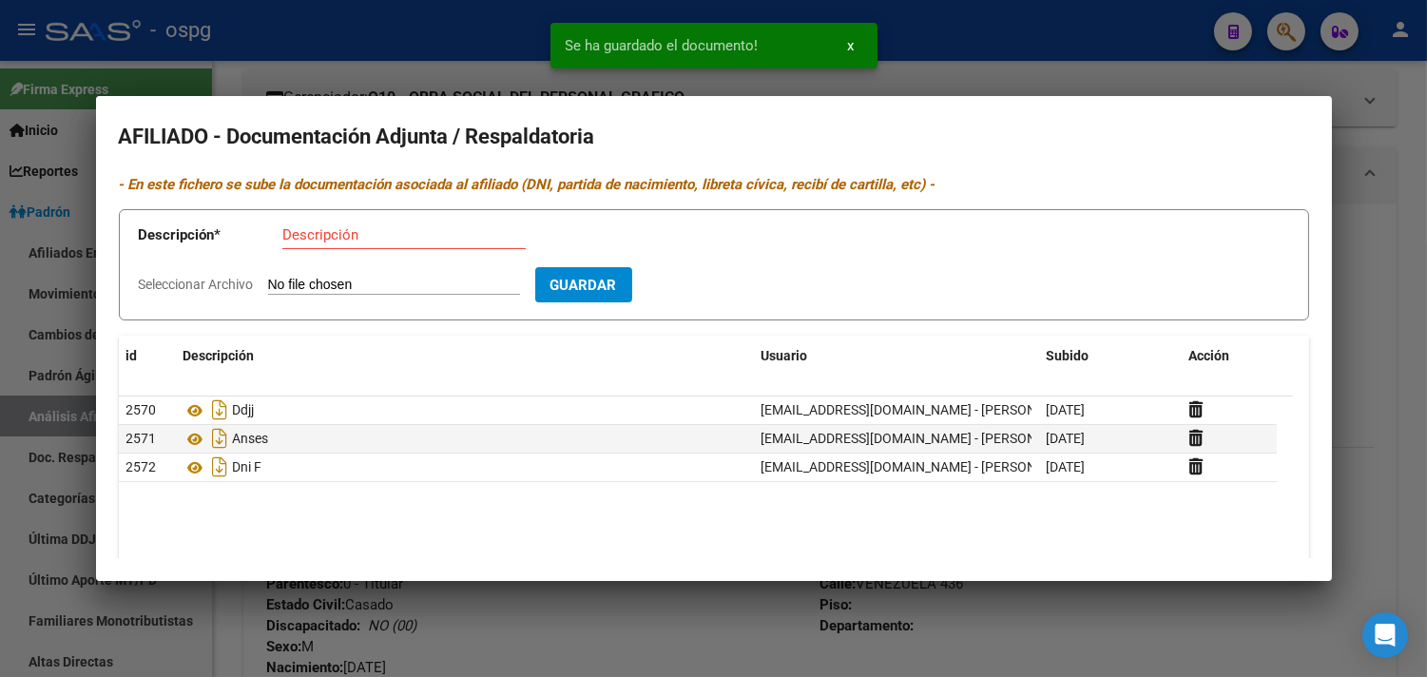
click at [314, 240] on input "Descripción" at bounding box center [403, 234] width 243 height 17
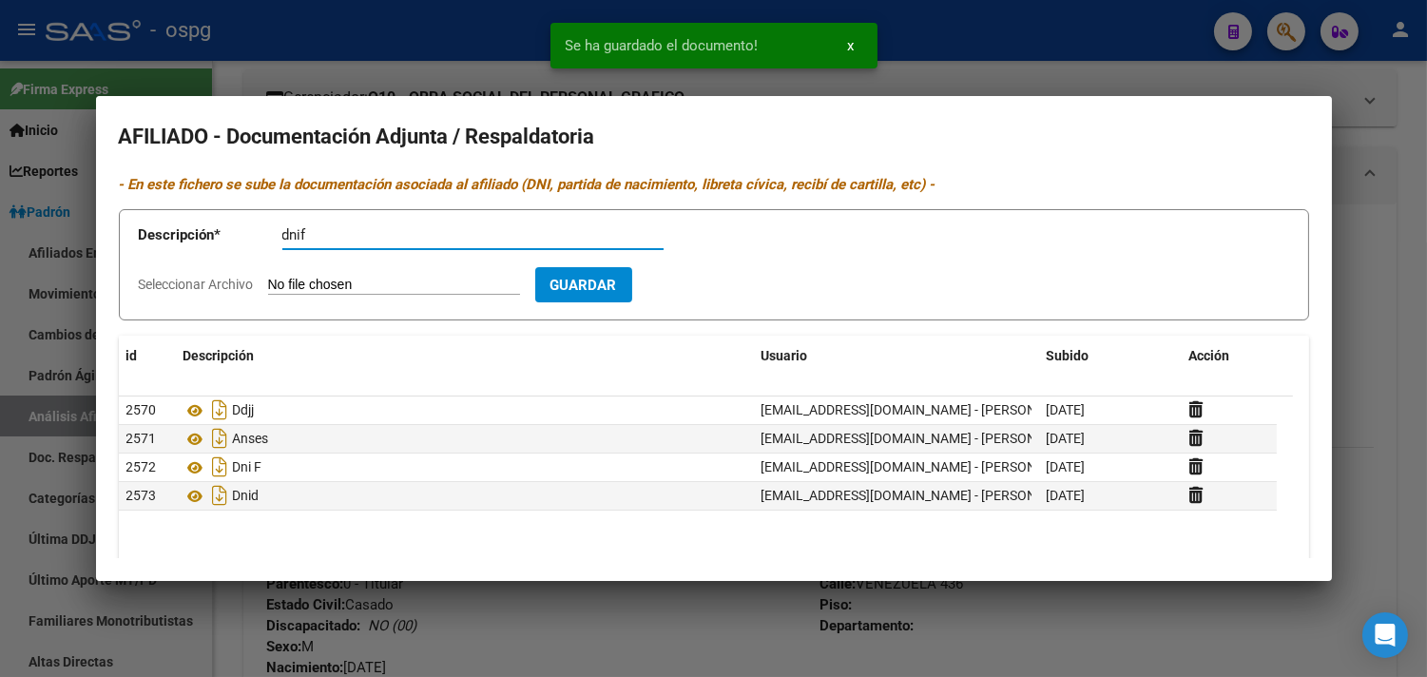
type input "dnif"
click at [293, 279] on input "Seleccionar Archivo" at bounding box center [394, 286] width 252 height 18
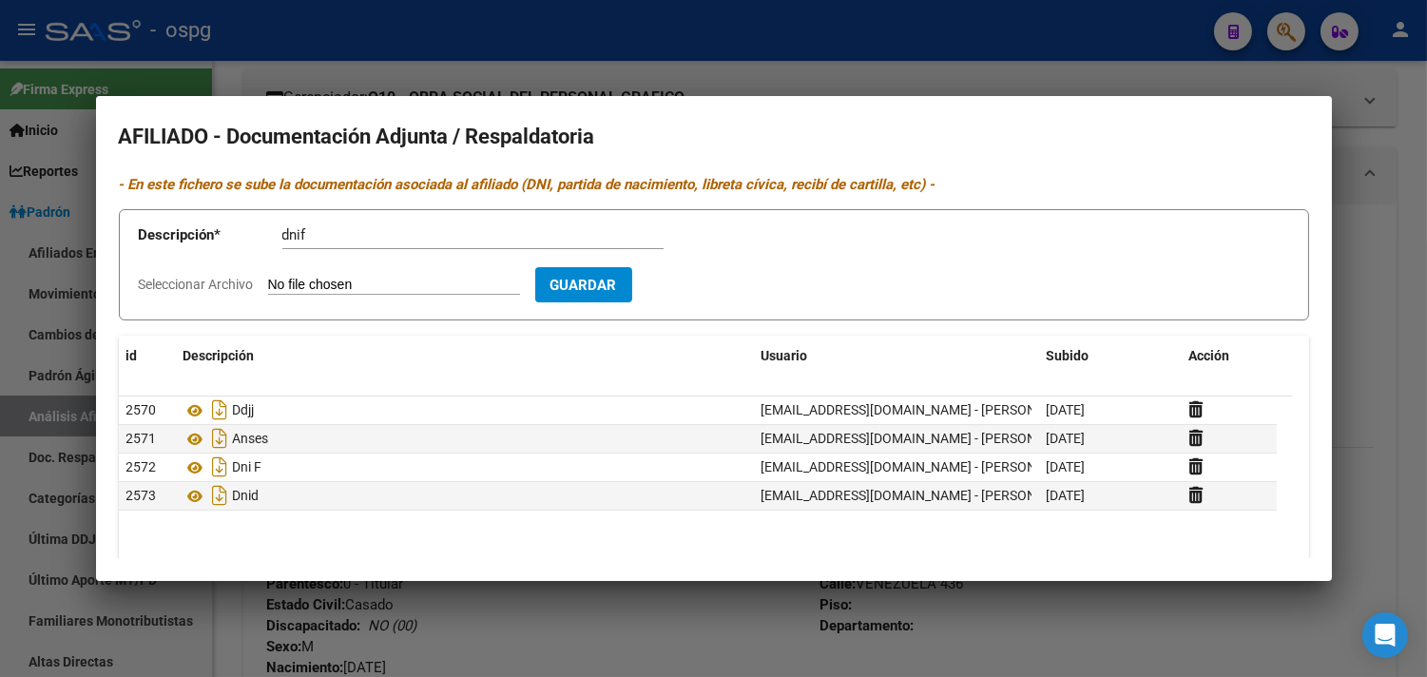
type input "C:\fakepath\dni jf.jpg"
click at [724, 291] on span "Guardar" at bounding box center [694, 285] width 67 height 17
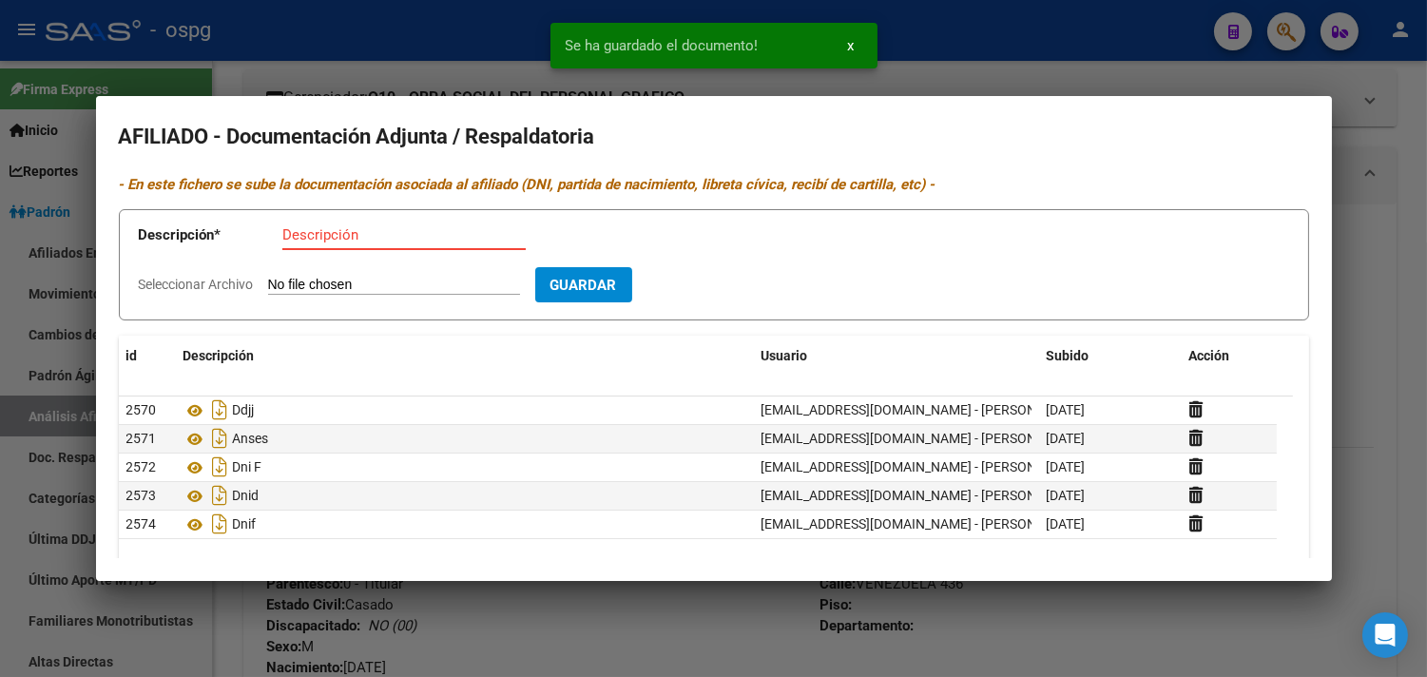
click at [307, 241] on input "Descripción" at bounding box center [403, 234] width 243 height 17
type input "dnid"
click at [287, 280] on input "Seleccionar Archivo" at bounding box center [394, 286] width 252 height 18
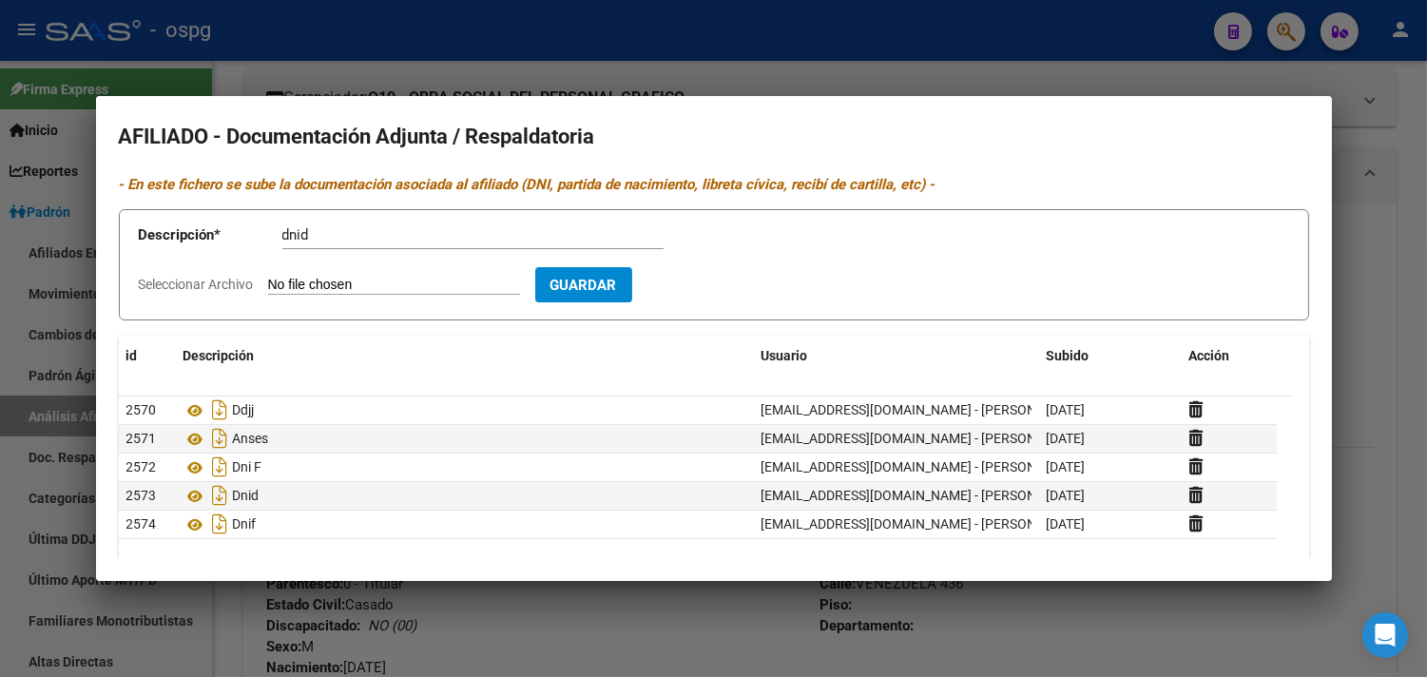
type input "C:\fakepath\dni jf.jpg"
click at [606, 291] on span "Eliminar" at bounding box center [582, 284] width 65 height 17
click at [353, 285] on input "Seleccionar Archivo" at bounding box center [394, 286] width 252 height 18
type input "C:\fakepath\dni d j.jpg"
drag, startPoint x: 728, startPoint y: 295, endPoint x: 641, endPoint y: 266, distance: 92.0
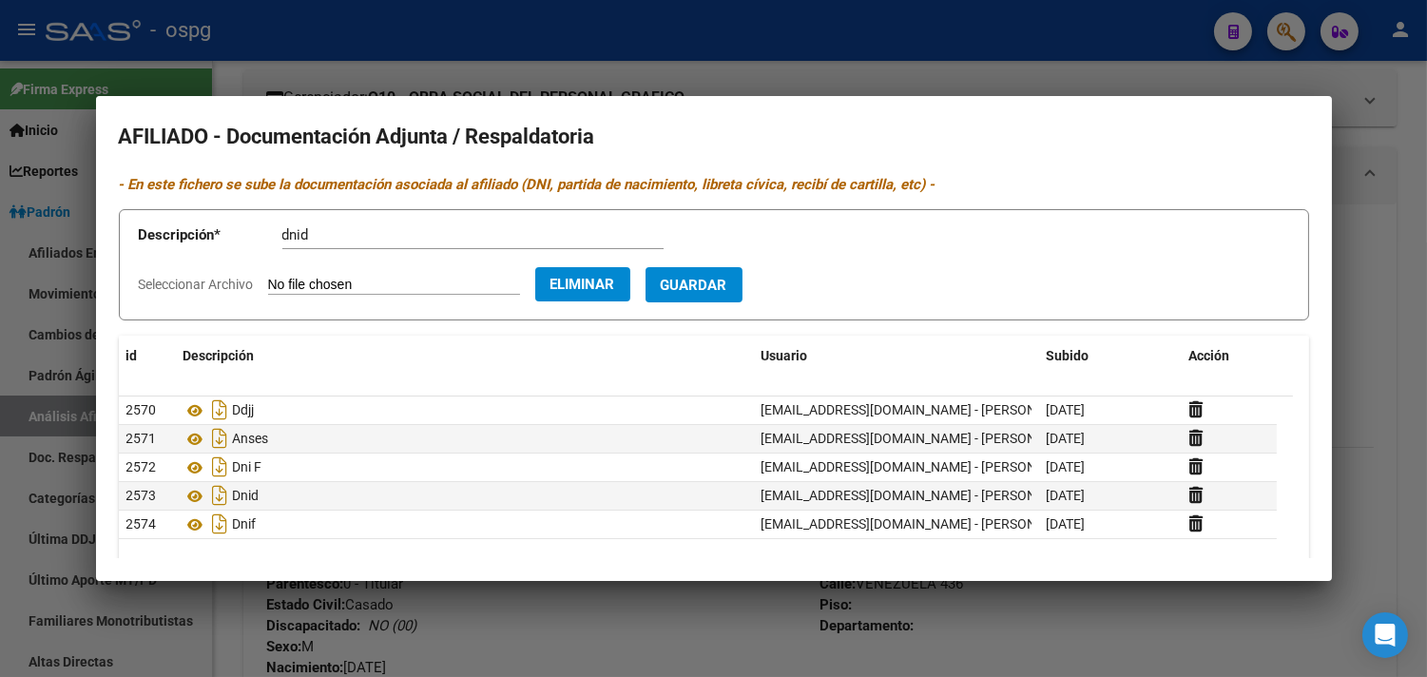
click at [725, 289] on button "Guardar" at bounding box center [693, 284] width 97 height 35
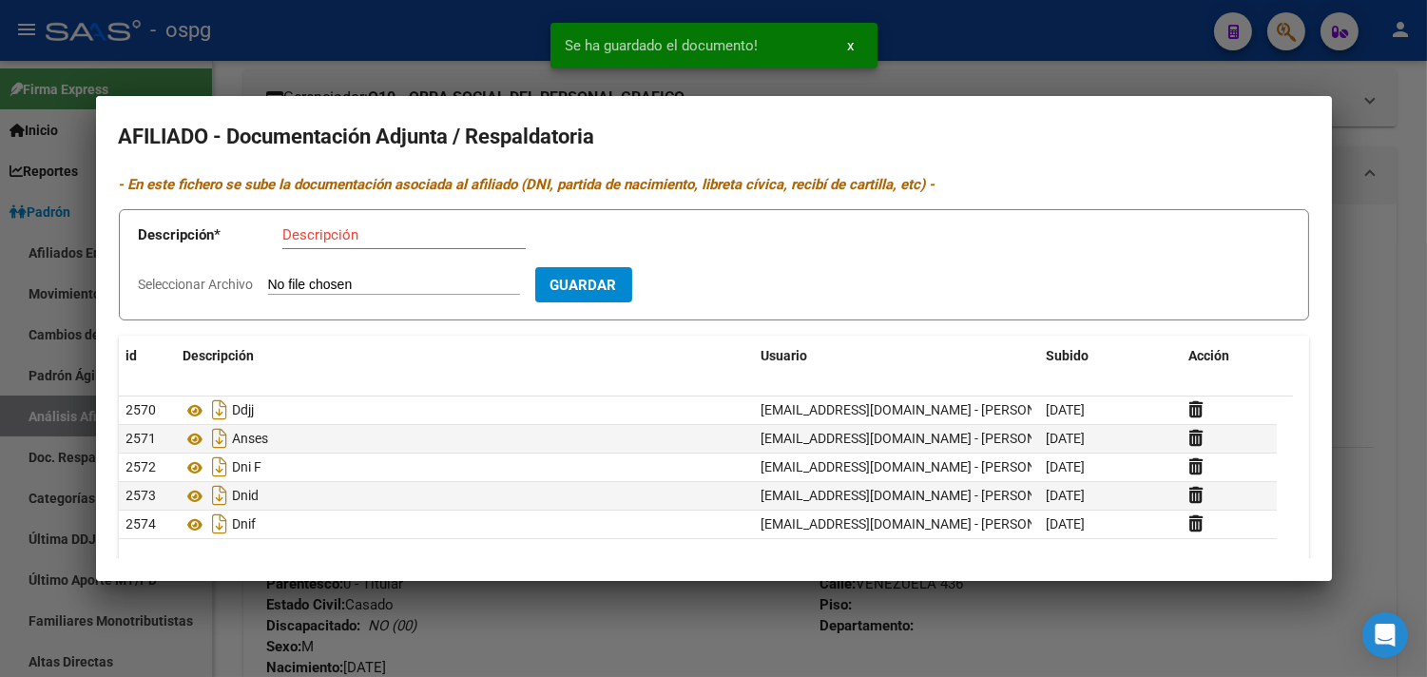
click at [291, 234] on input "Descripción" at bounding box center [403, 234] width 243 height 17
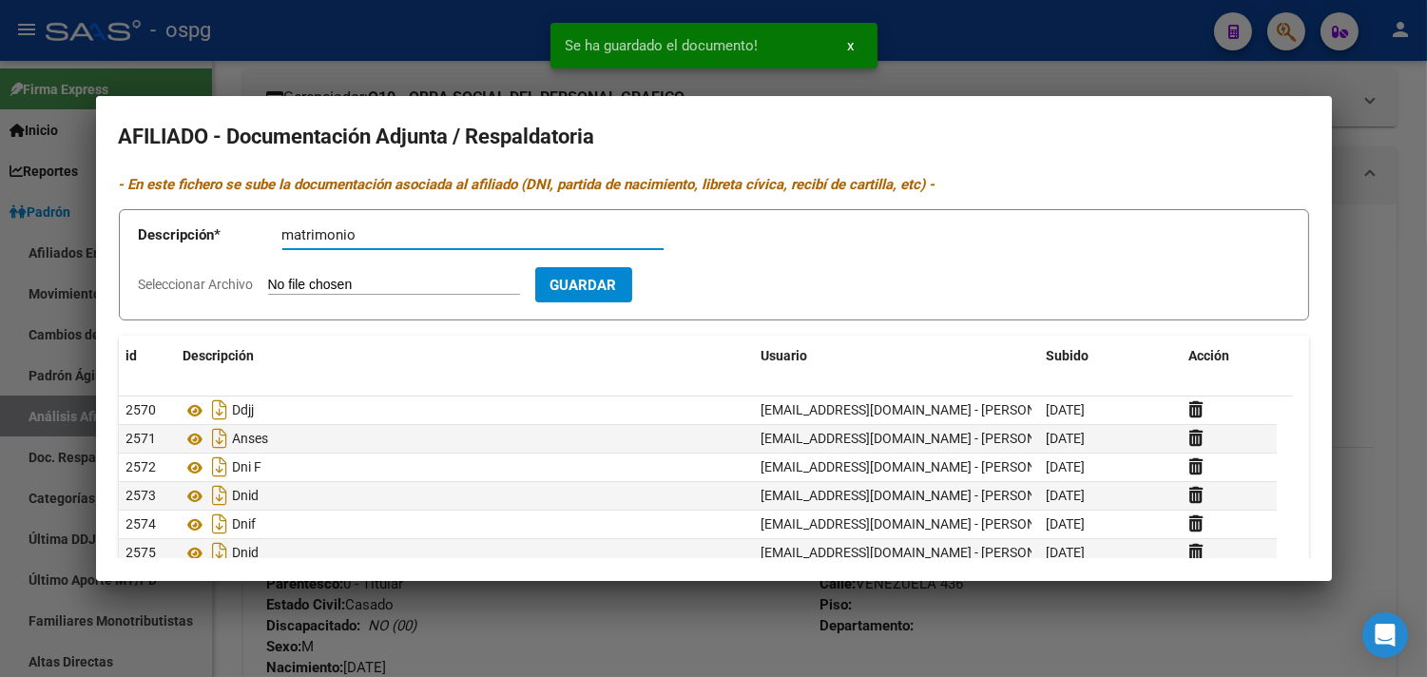
type input "matrimonio"
click at [273, 289] on input "Seleccionar Archivo" at bounding box center [394, 286] width 252 height 18
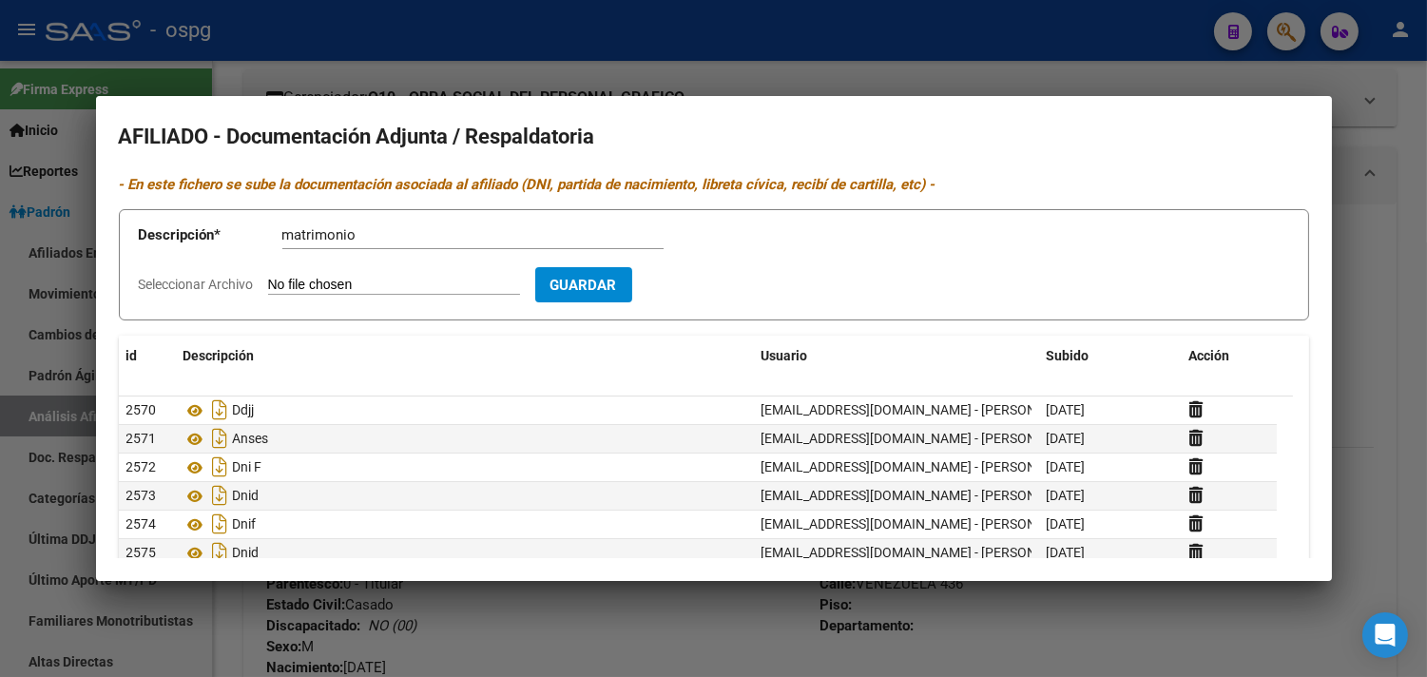
click at [386, 279] on input "Seleccionar Archivo" at bounding box center [394, 286] width 252 height 18
type input "C:\fakepath\mat [PERSON_NAME].jpg"
click at [727, 281] on span "Guardar" at bounding box center [694, 285] width 67 height 17
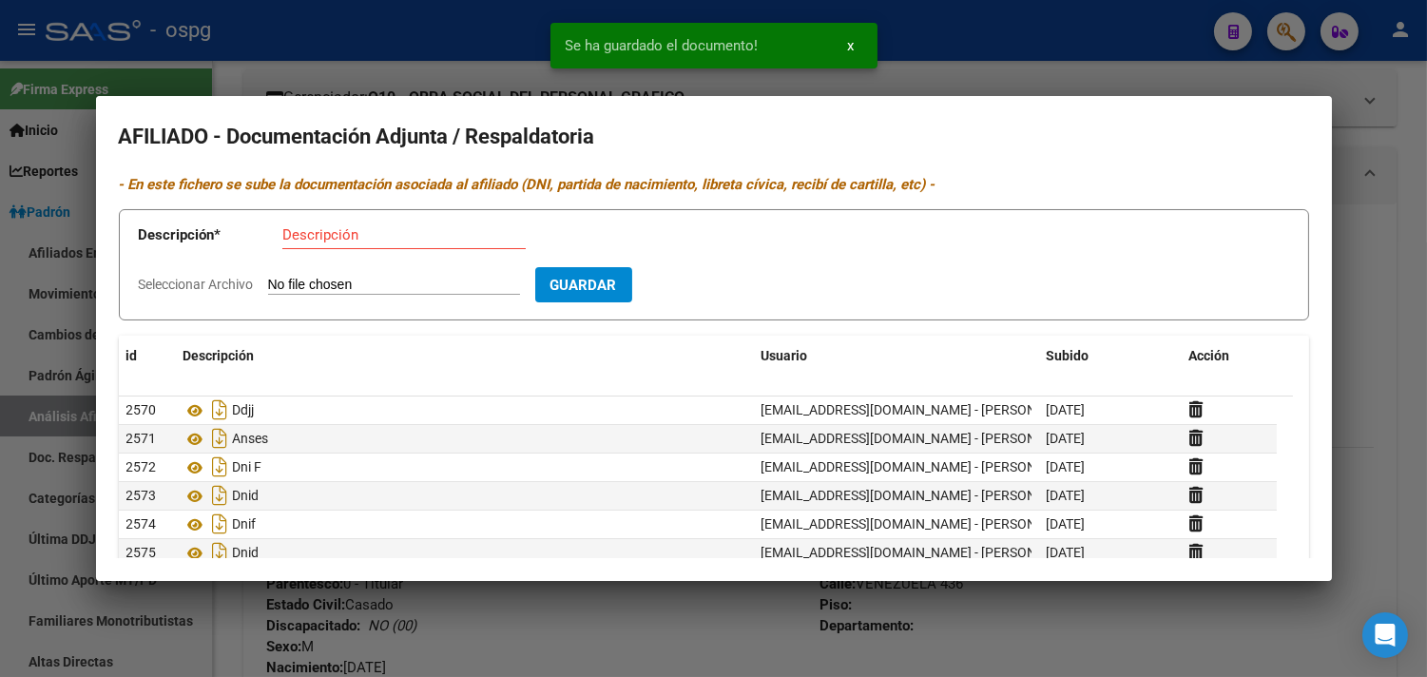
click at [305, 236] on input "Descripción" at bounding box center [403, 234] width 243 height 17
type input "recibo"
click at [302, 279] on input "Seleccionar Archivo" at bounding box center [394, 286] width 252 height 18
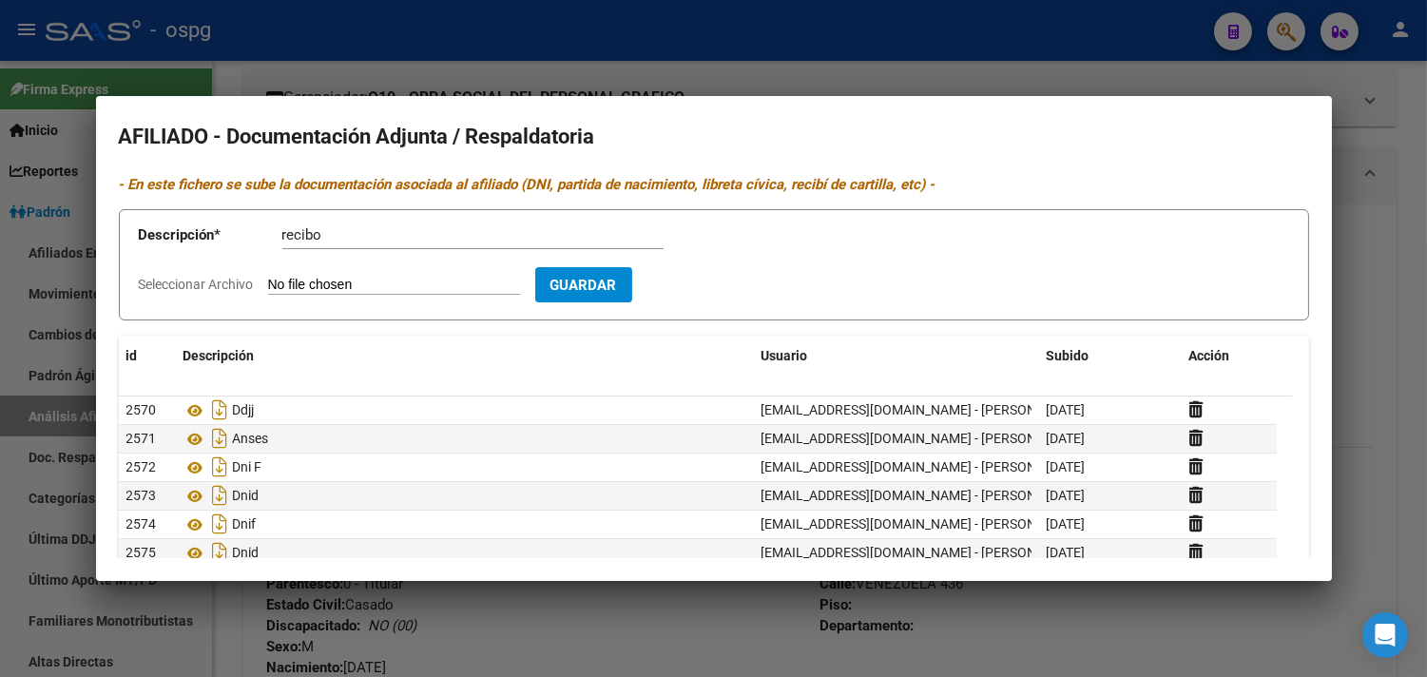
type input "C:\fakepath\recibo [PERSON_NAME].png"
click at [727, 279] on span "Guardar" at bounding box center [694, 285] width 67 height 17
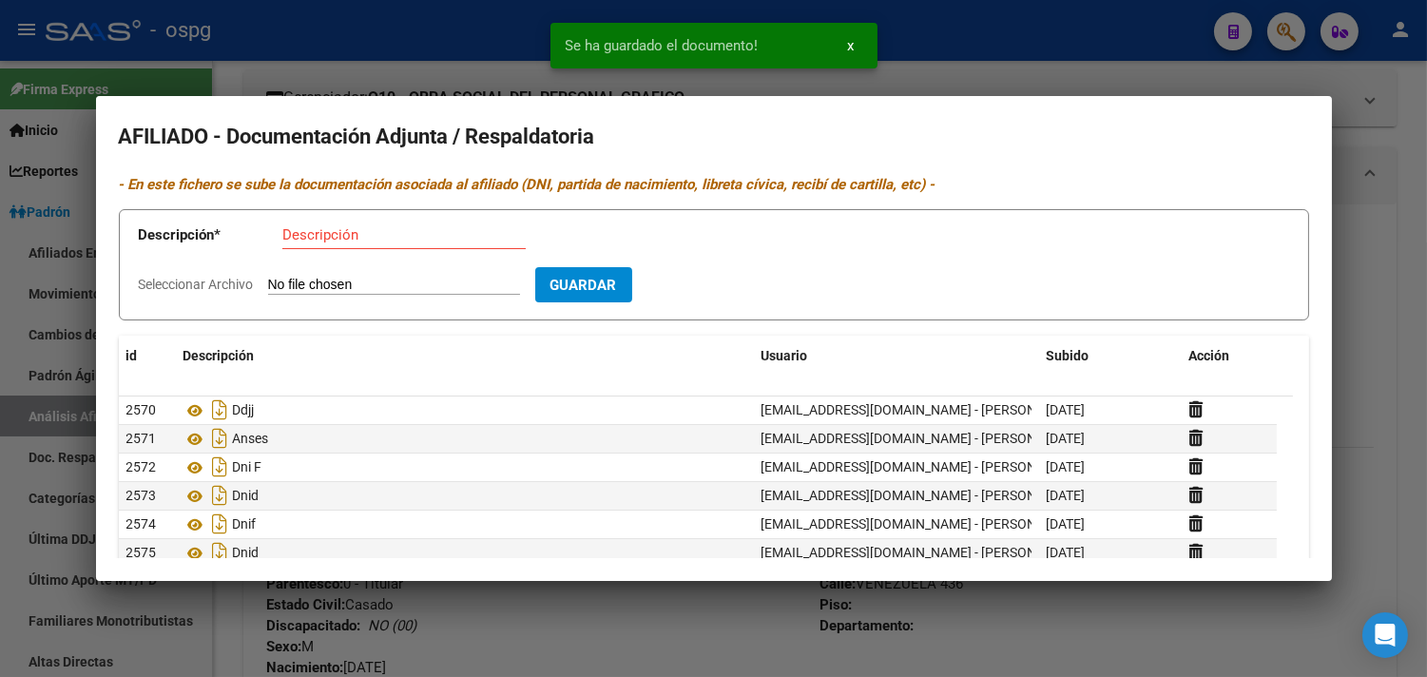
drag, startPoint x: 435, startPoint y: 73, endPoint x: 460, endPoint y: 61, distance: 27.6
click at [437, 72] on div at bounding box center [713, 338] width 1427 height 677
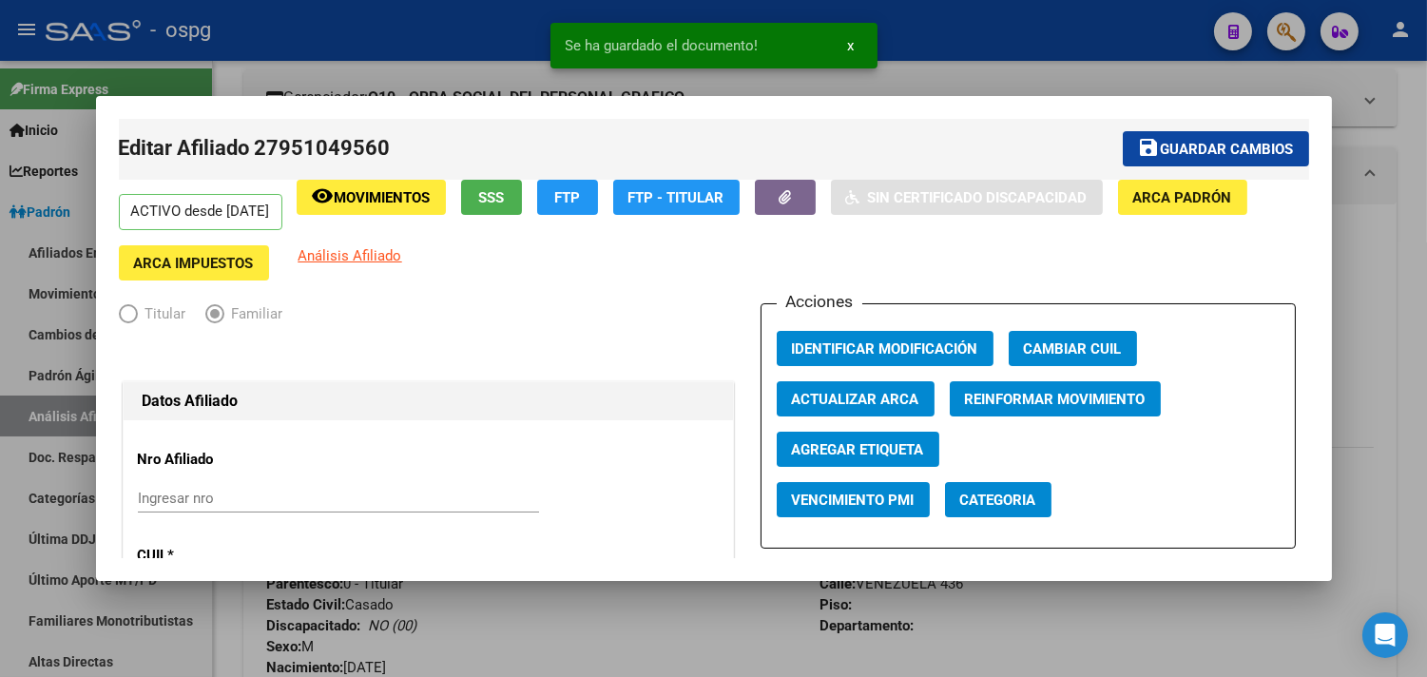
drag, startPoint x: 1194, startPoint y: 155, endPoint x: 1165, endPoint y: 157, distance: 29.5
click at [1193, 153] on span "Guardar cambios" at bounding box center [1227, 149] width 133 height 17
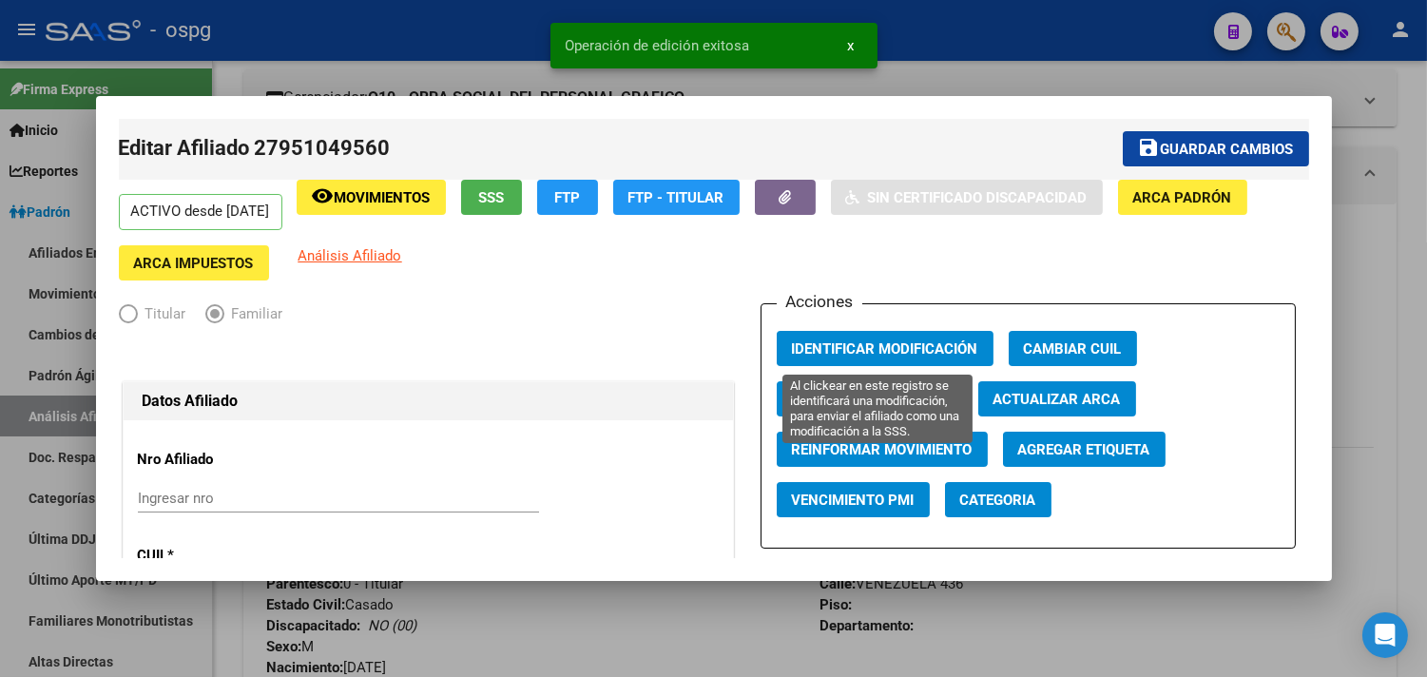
click at [895, 343] on span "Identificar Modificación" at bounding box center [885, 348] width 186 height 17
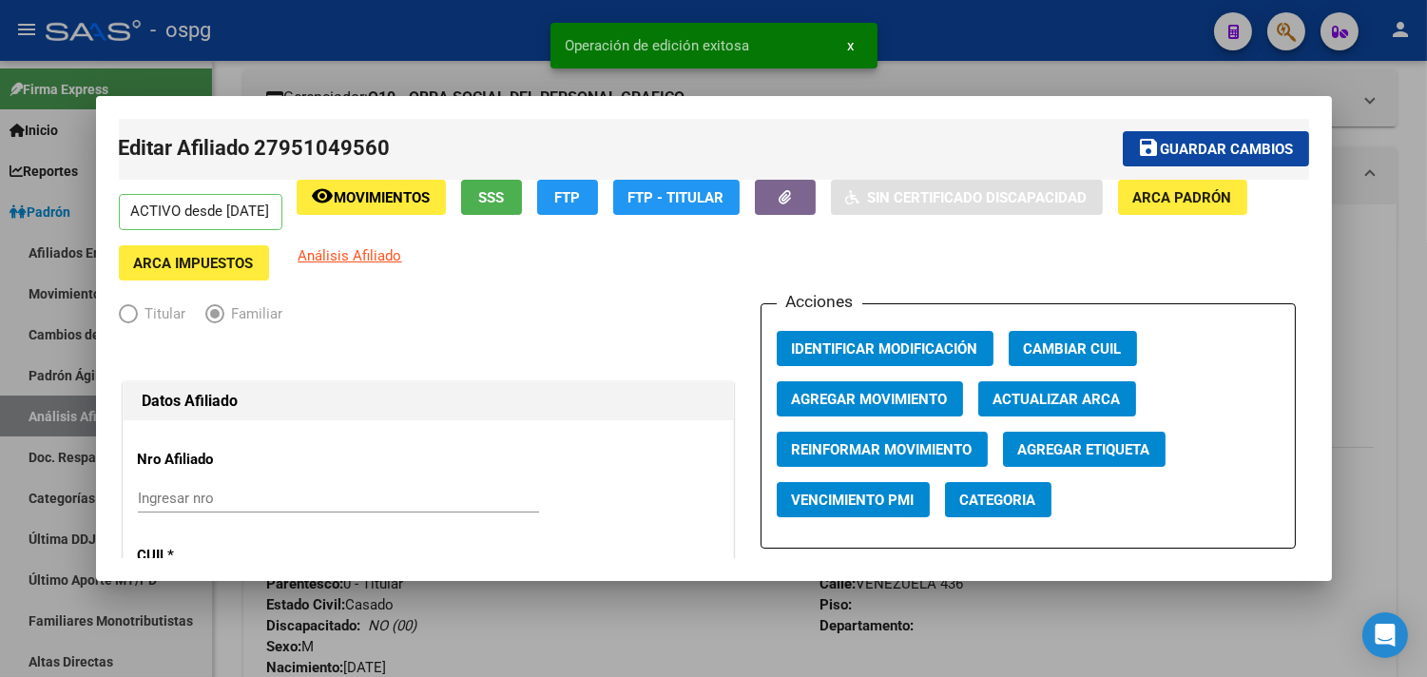
drag, startPoint x: 396, startPoint y: 53, endPoint x: 381, endPoint y: 10, distance: 45.4
click at [396, 52] on div at bounding box center [713, 338] width 1427 height 677
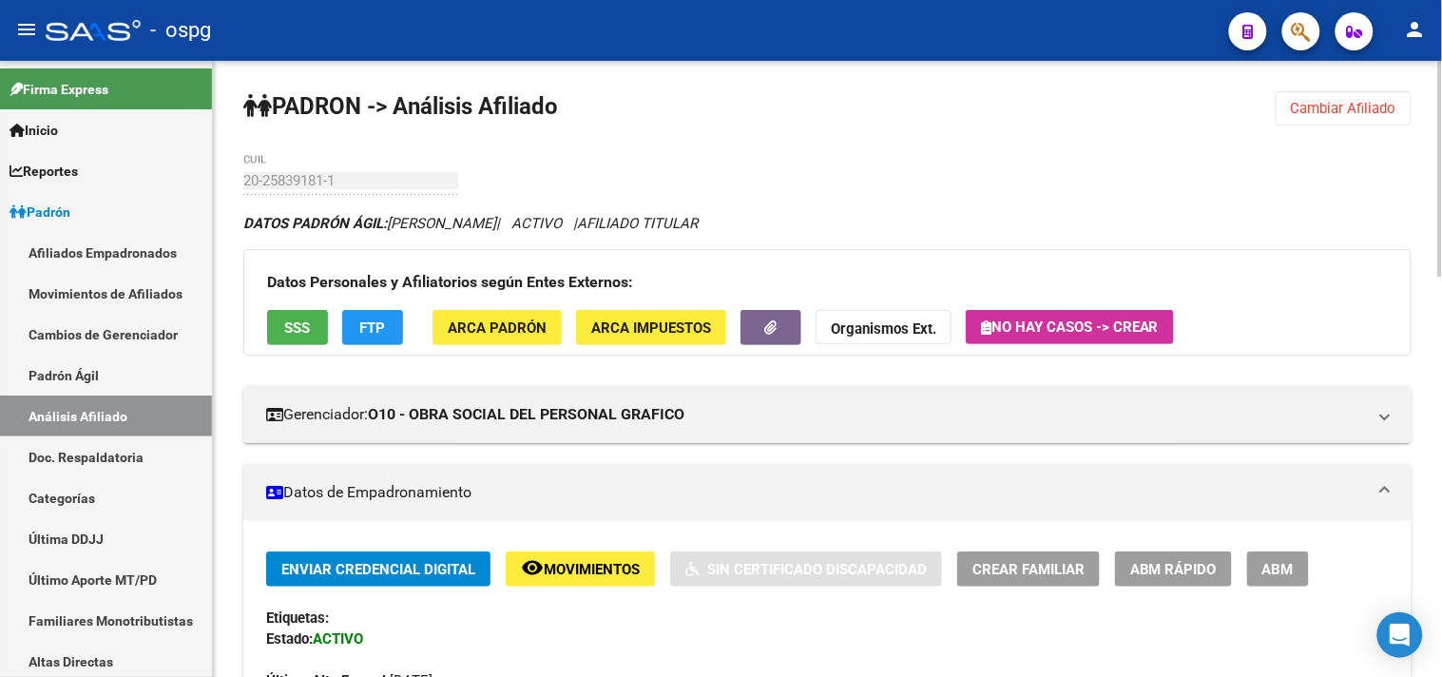
click at [1324, 110] on span "Cambiar Afiliado" at bounding box center [1344, 108] width 106 height 17
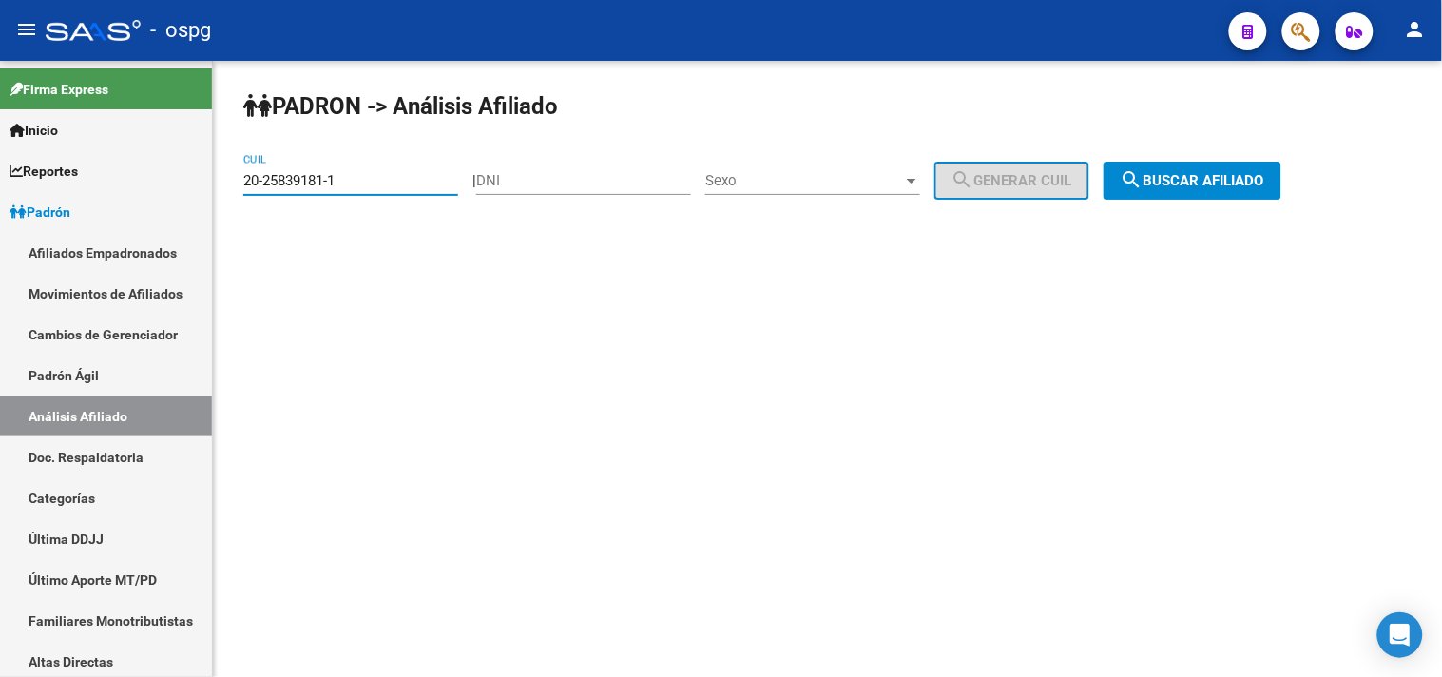
drag, startPoint x: 354, startPoint y: 186, endPoint x: 225, endPoint y: 186, distance: 128.3
click at [226, 186] on div "PADRON -> Análisis Afiliado 20-25839181-1 CUIL | DNI Sexo Sexo search Generar C…" at bounding box center [827, 161] width 1229 height 200
type input "20-42884884-6"
click at [1211, 181] on span "search Buscar afiliado" at bounding box center [1193, 180] width 144 height 17
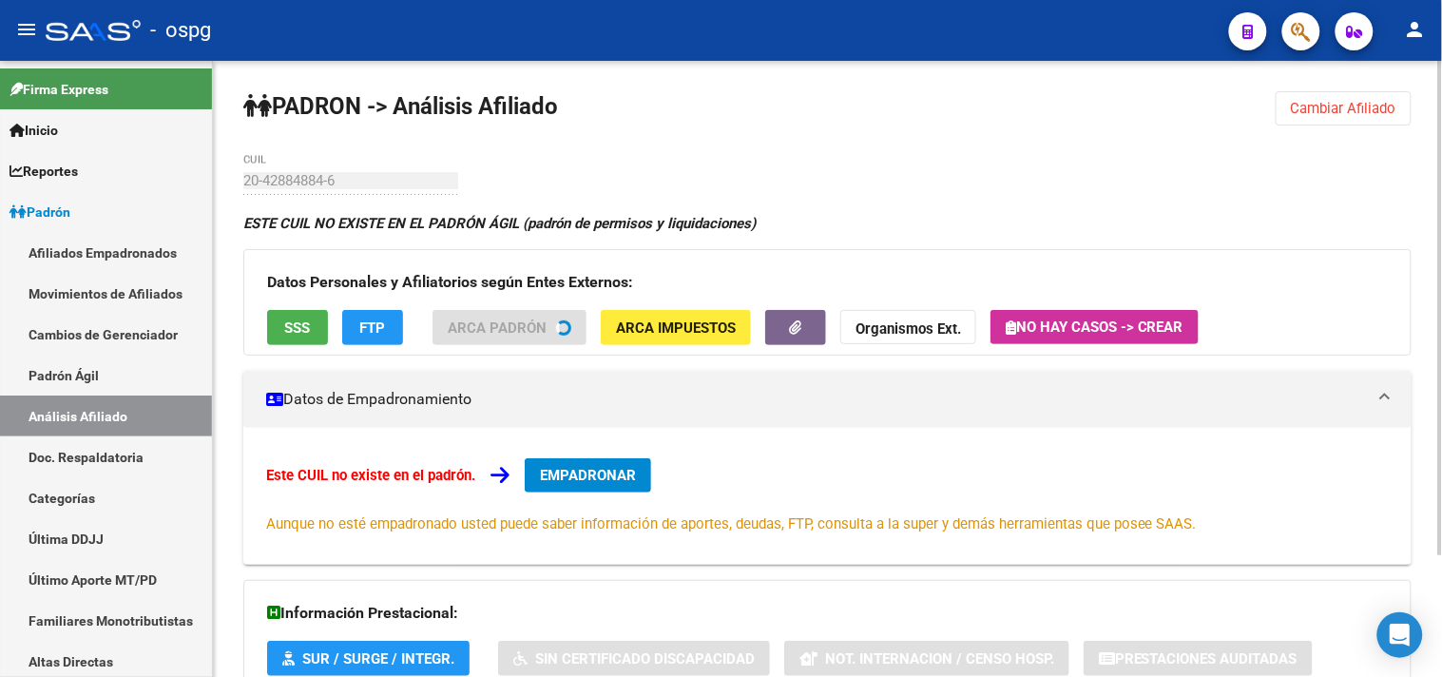
click at [296, 340] on button "SSS" at bounding box center [297, 327] width 61 height 35
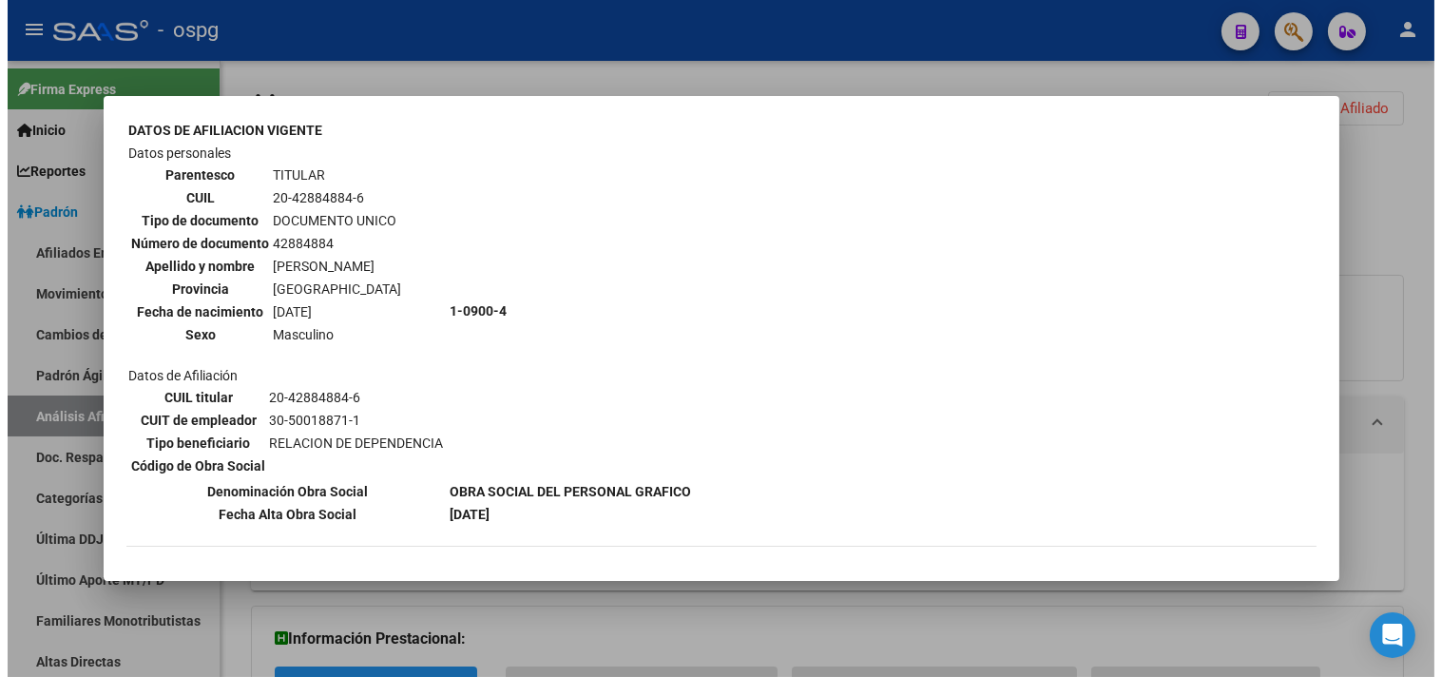
scroll to position [276, 0]
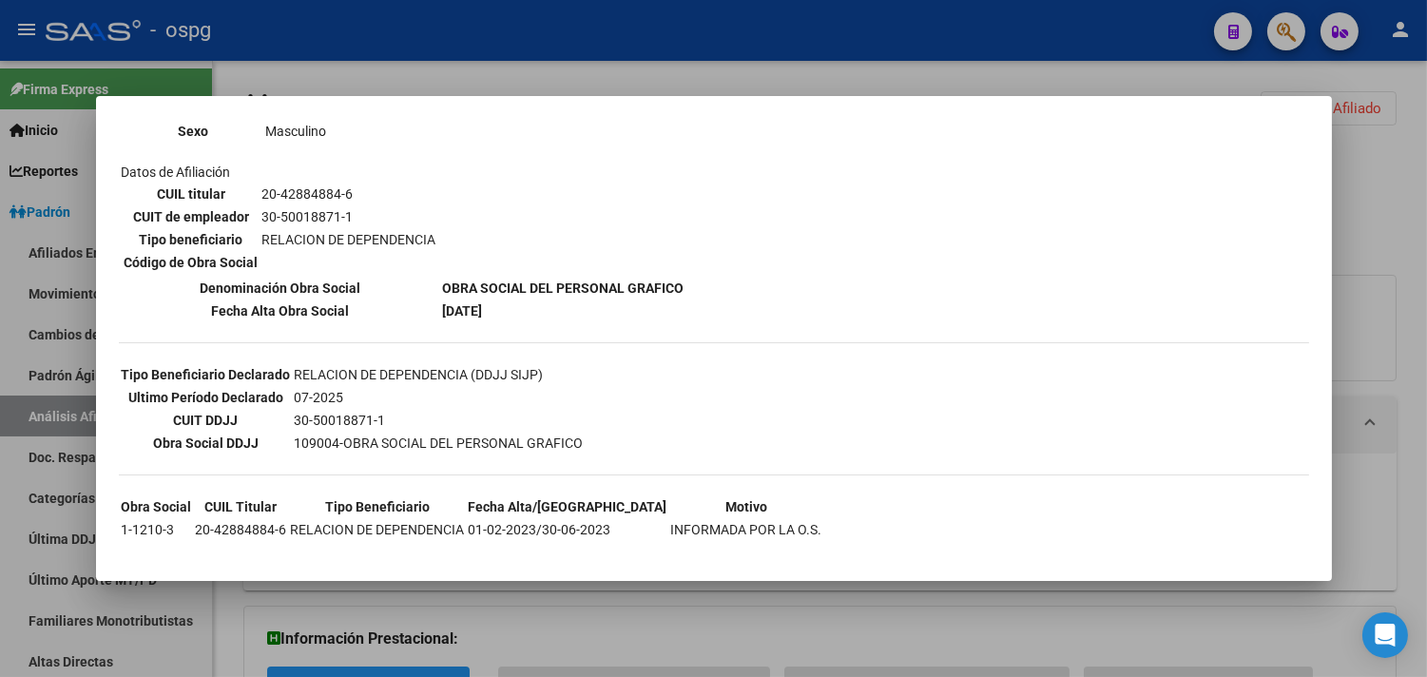
click at [549, 65] on div at bounding box center [713, 338] width 1427 height 677
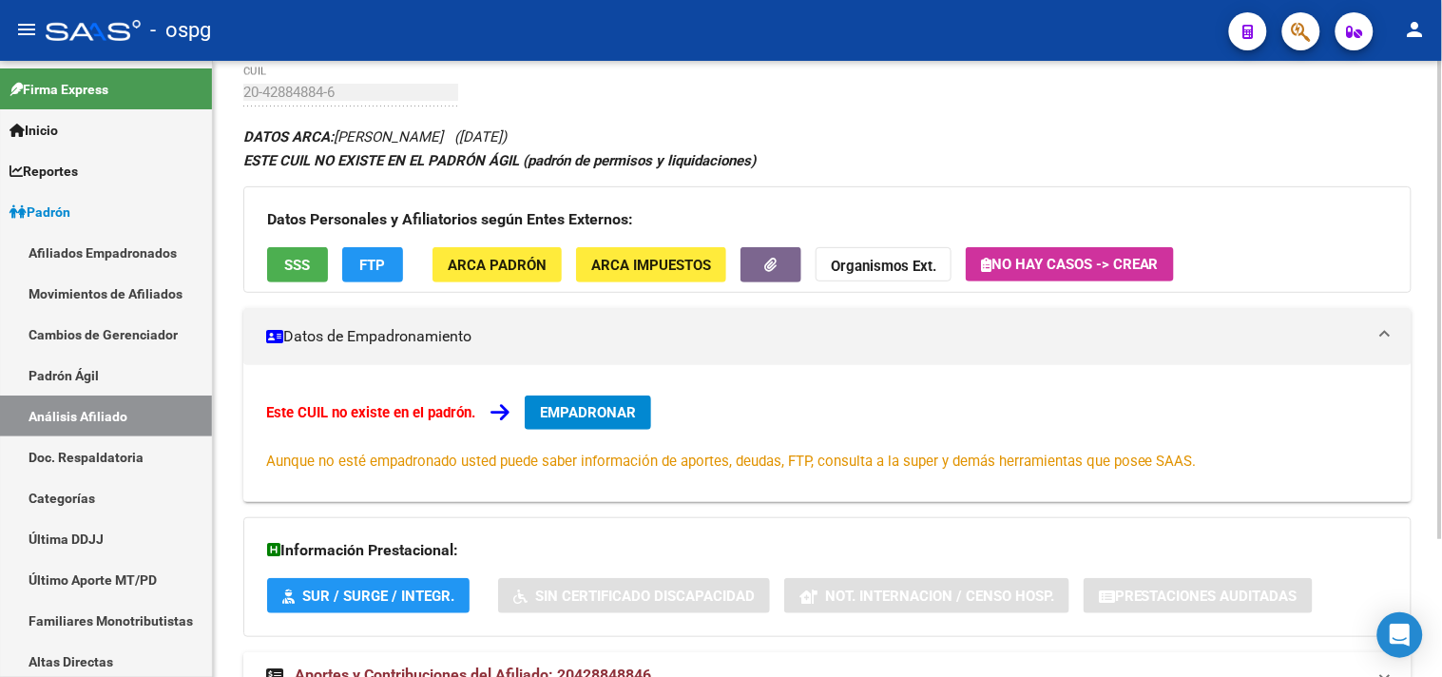
scroll to position [177, 0]
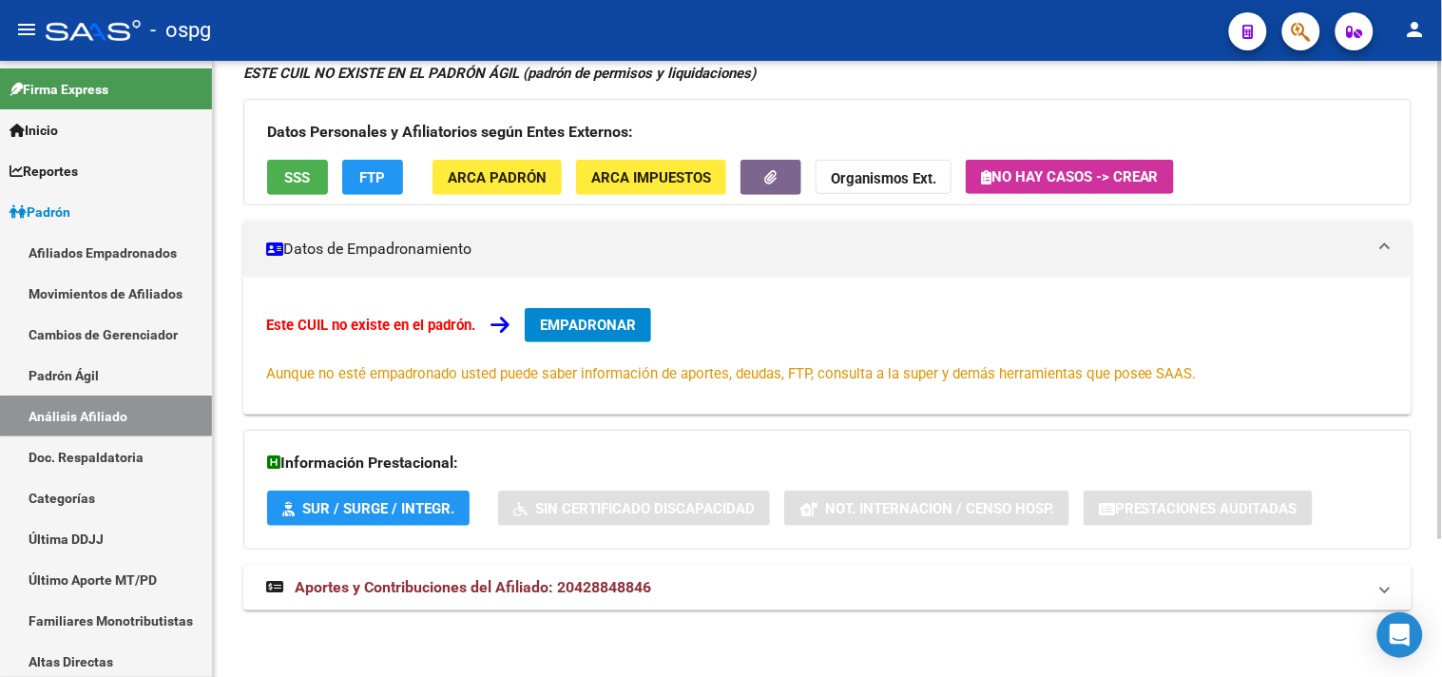
click at [593, 582] on span "Aportes y Contribuciones del Afiliado: 20428848846" at bounding box center [473, 587] width 356 height 18
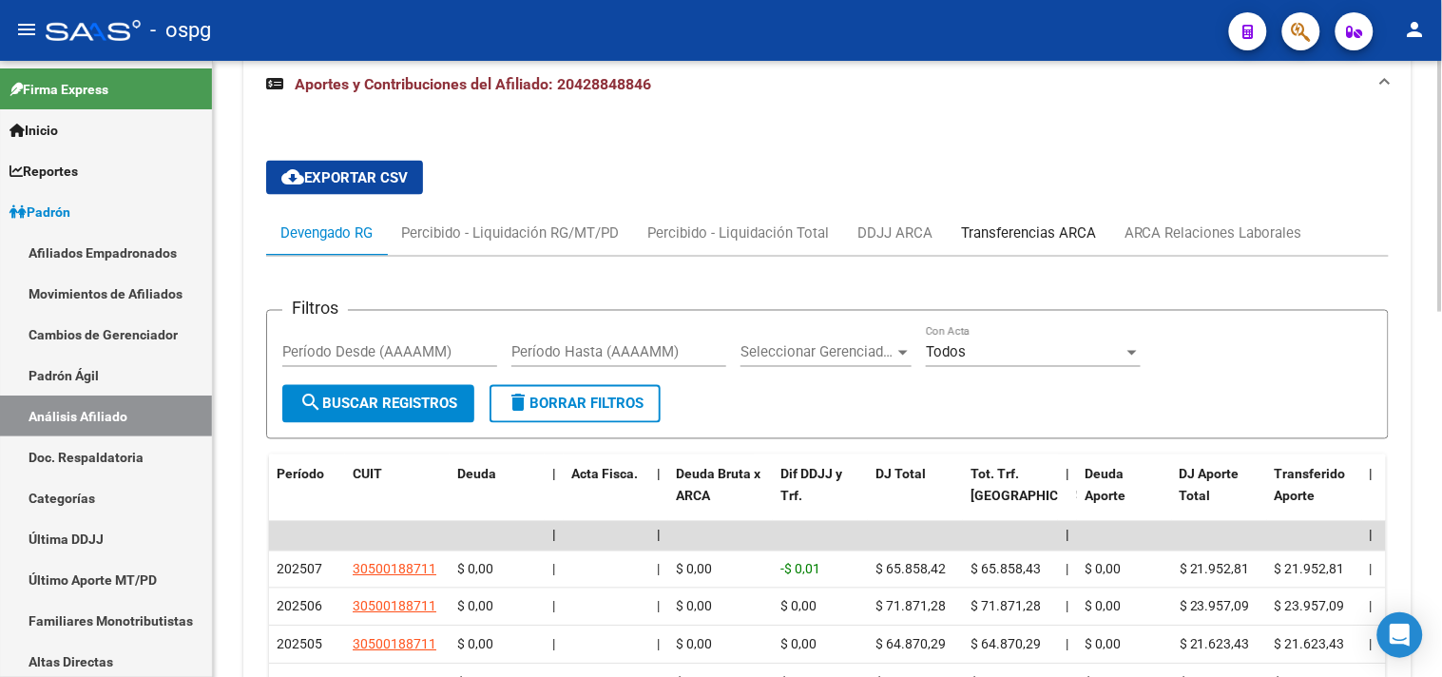
drag, startPoint x: 1050, startPoint y: 229, endPoint x: 1062, endPoint y: 230, distance: 11.4
click at [1051, 229] on div "Transferencias ARCA" at bounding box center [1028, 232] width 135 height 21
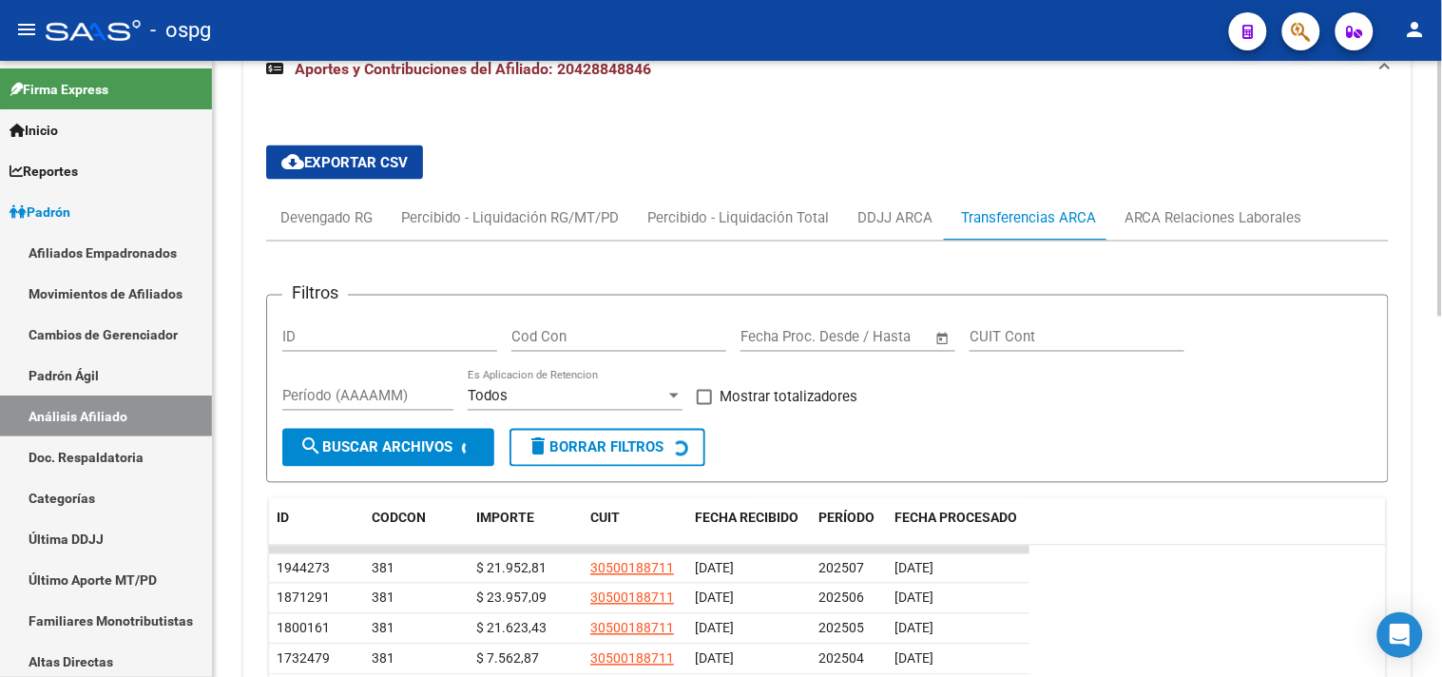
scroll to position [705, 0]
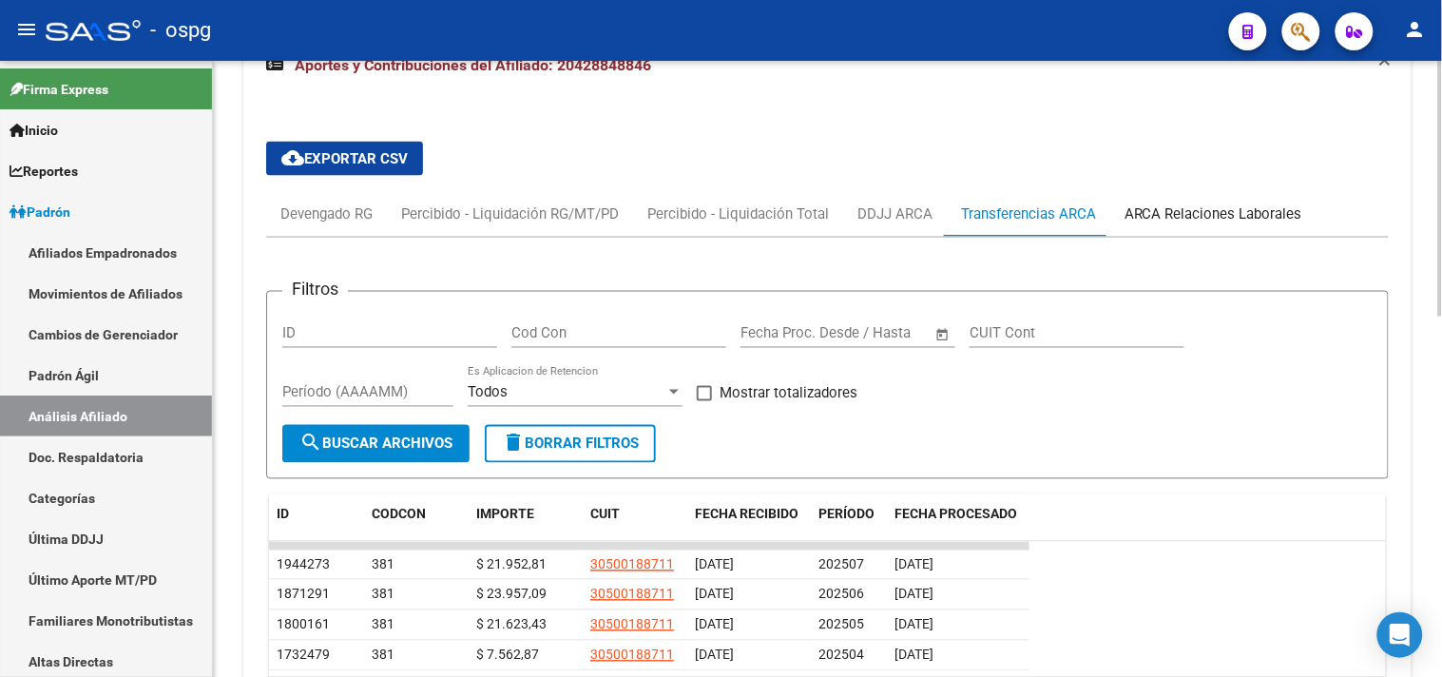
click at [1186, 221] on div "ARCA Relaciones Laborales" at bounding box center [1214, 213] width 178 height 21
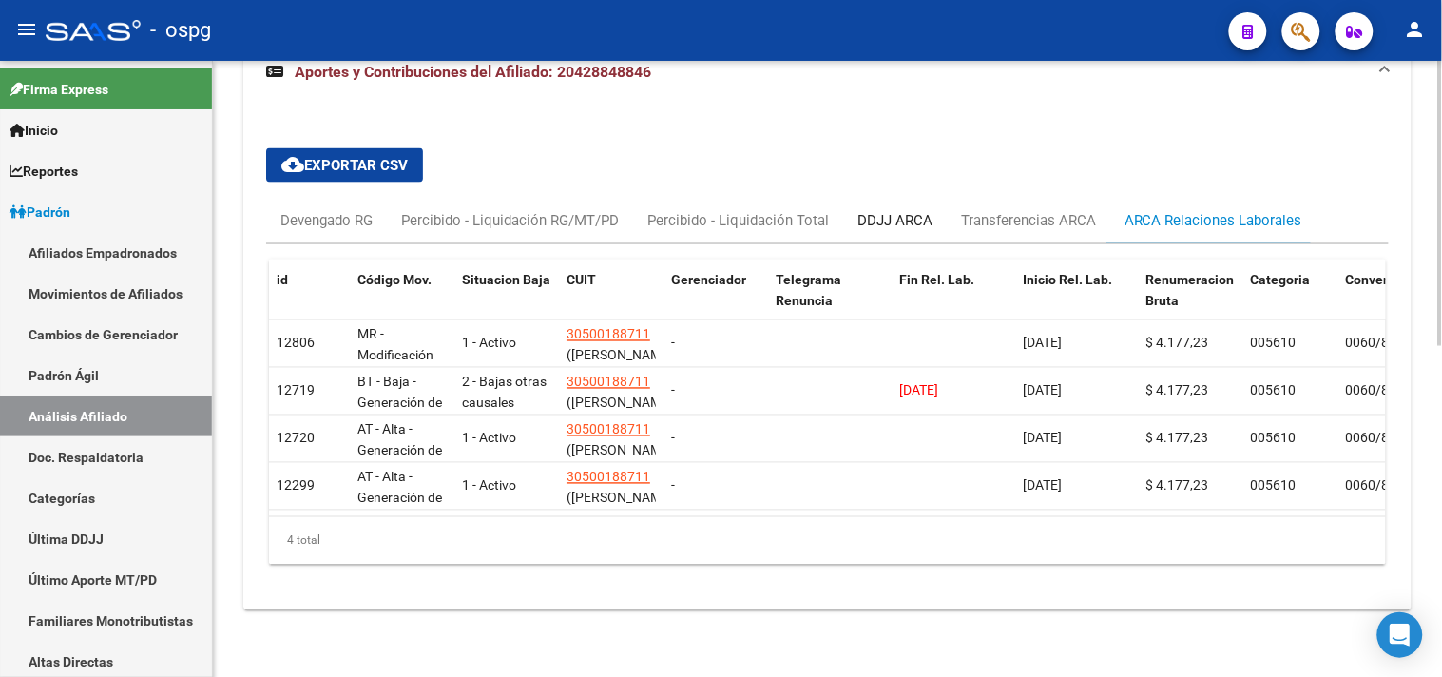
click at [857, 210] on div "DDJJ ARCA" at bounding box center [894, 220] width 75 height 21
